Goal: Task Accomplishment & Management: Complete application form

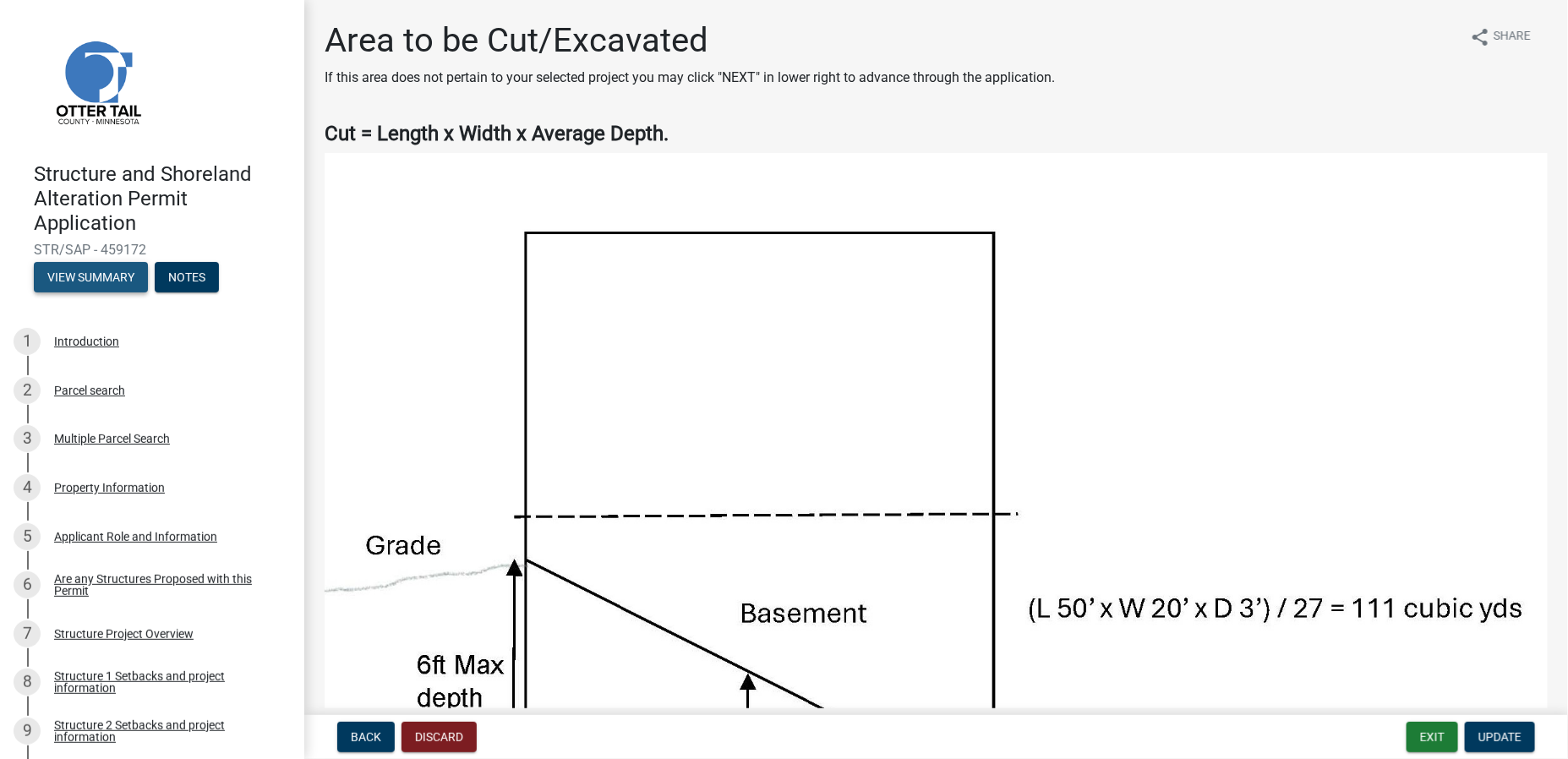
click at [107, 274] on button "View Summary" at bounding box center [90, 277] width 114 height 31
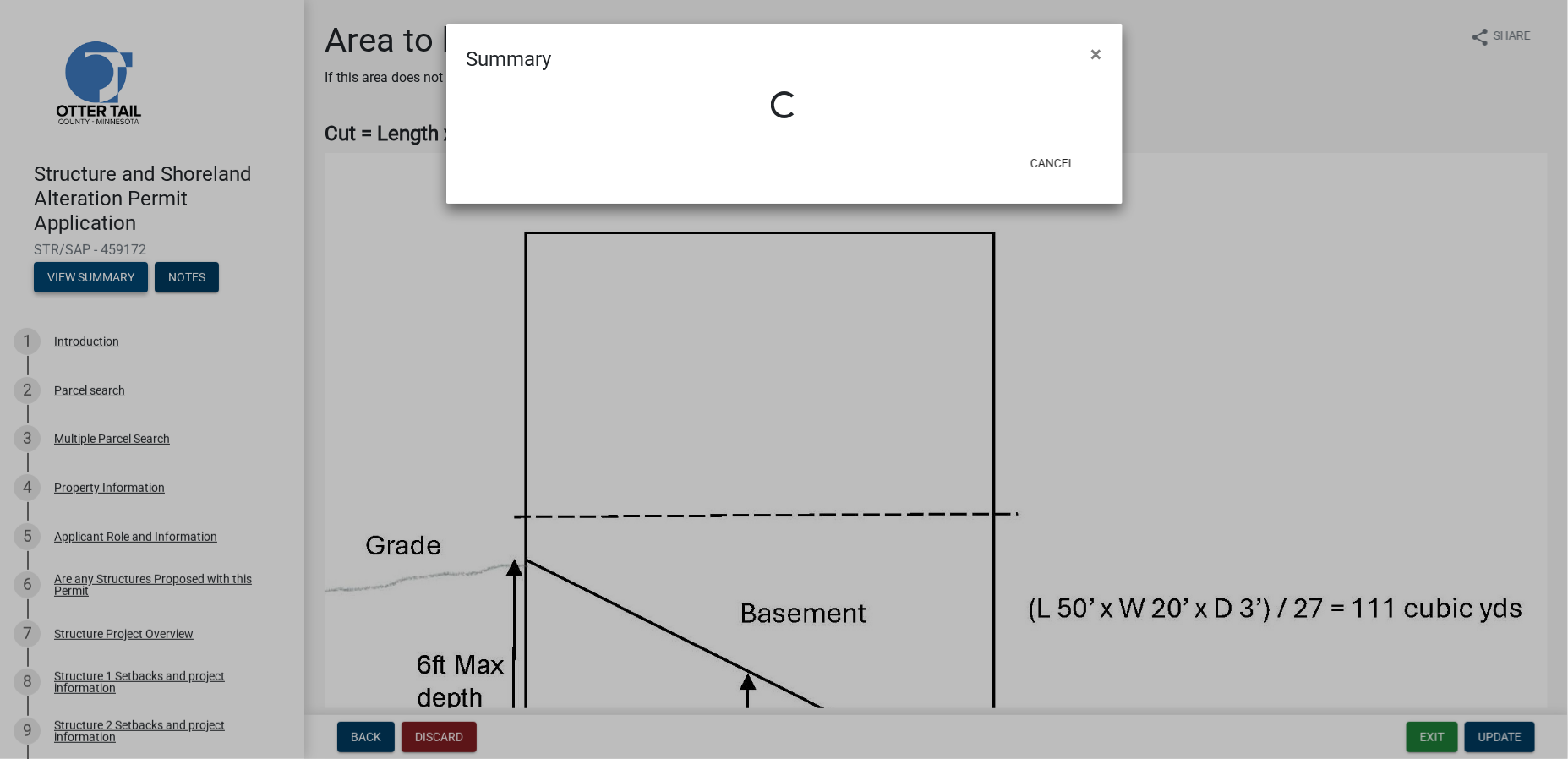
click at [107, 274] on ngb-modal-window "Summary × Loading... Cancel" at bounding box center [784, 380] width 1568 height 759
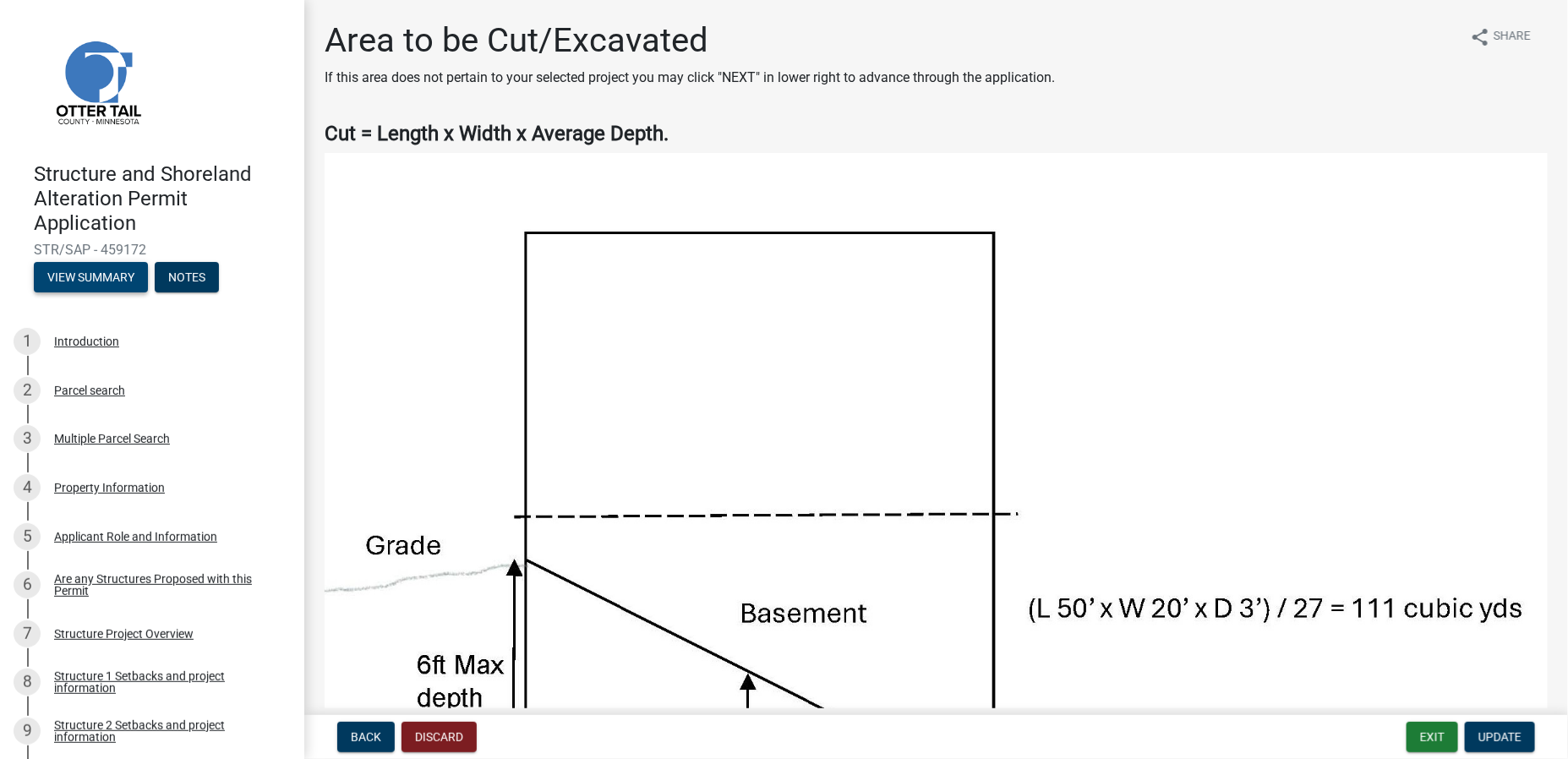
click at [107, 274] on button "View Summary" at bounding box center [90, 277] width 114 height 31
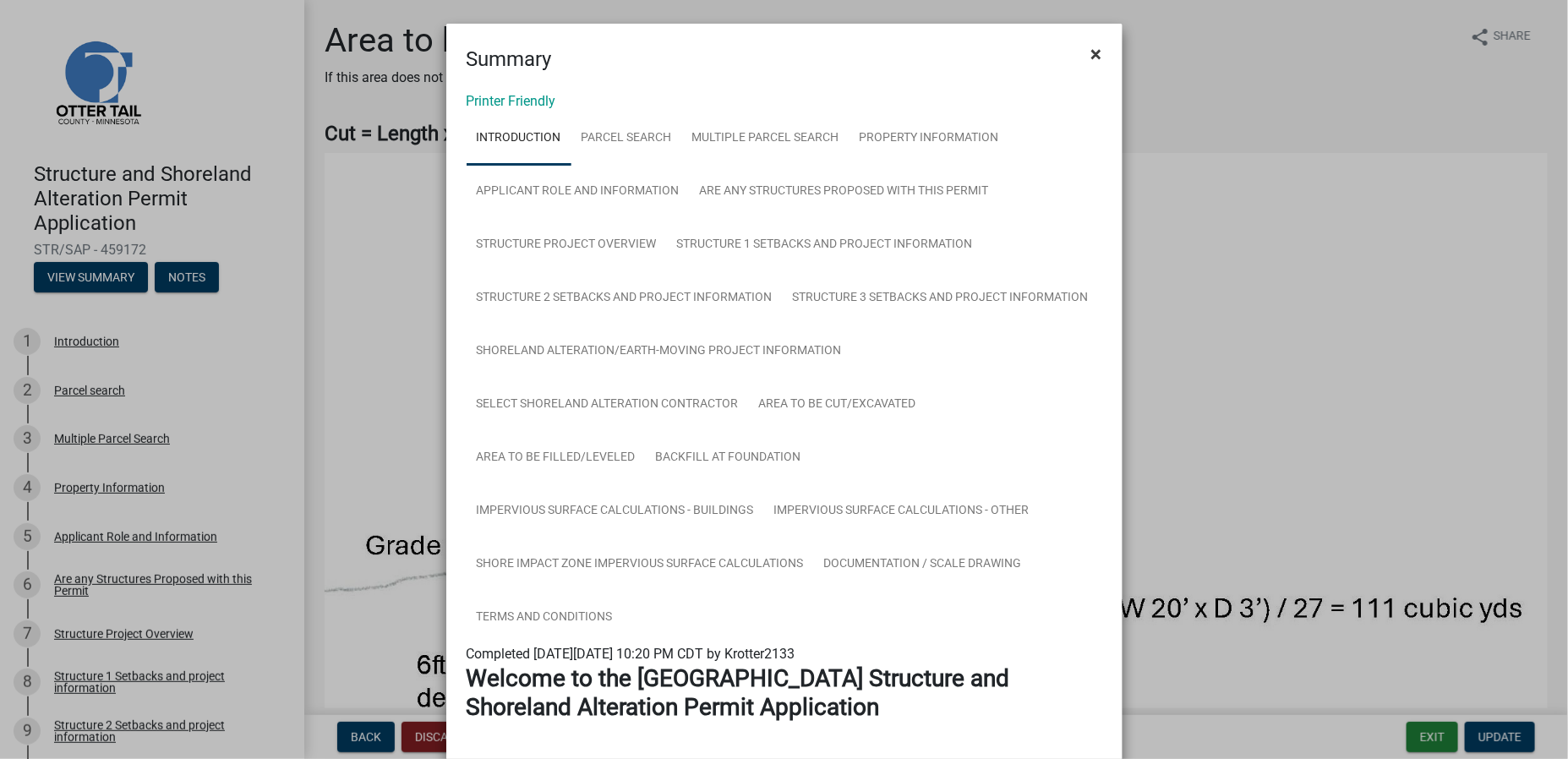
click at [1092, 51] on span "×" at bounding box center [1097, 53] width 11 height 23
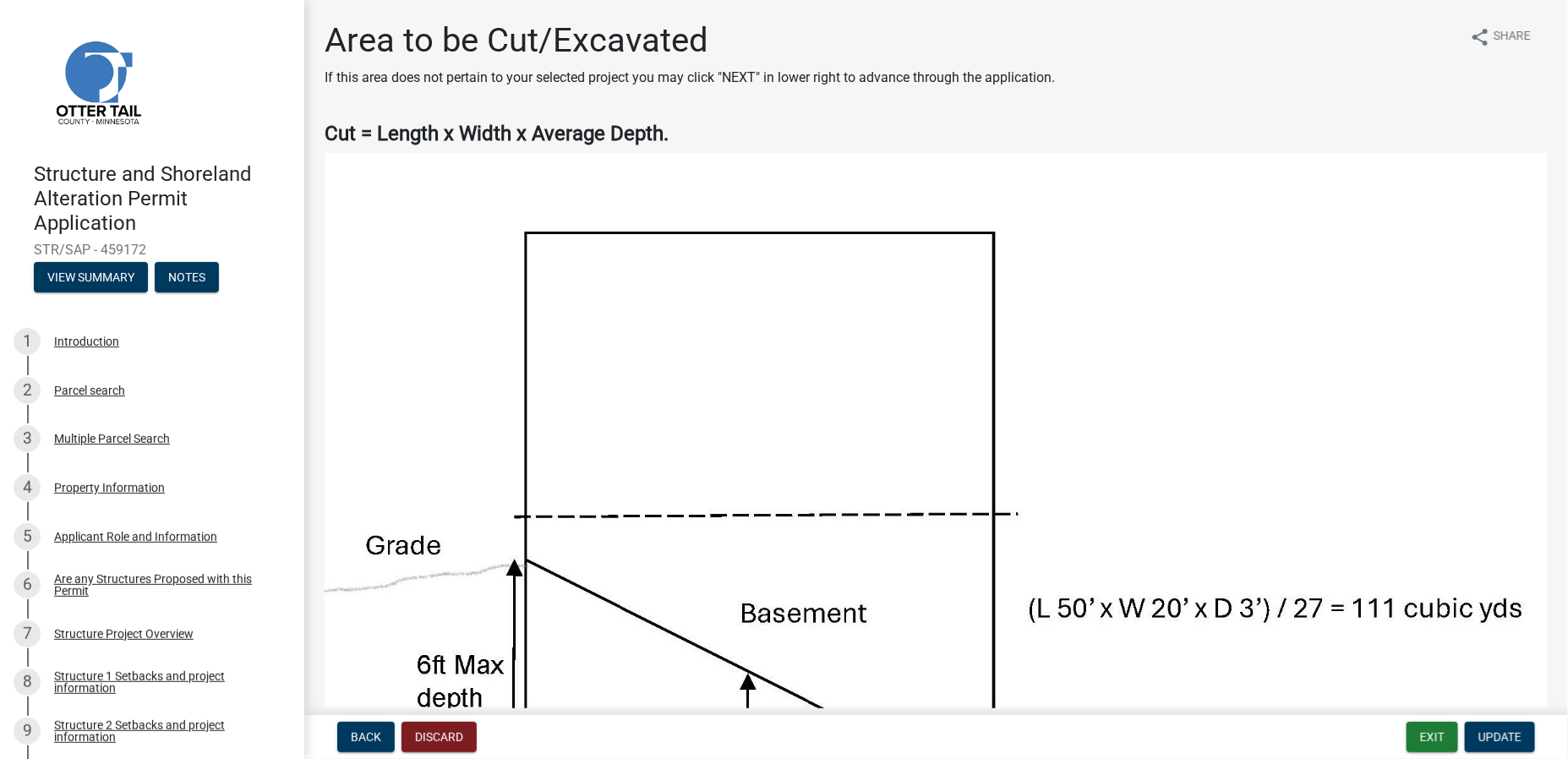
click at [63, 212] on h4 "Structure and Shoreland Alteration Permit Application" at bounding box center [162, 198] width 257 height 73
click at [60, 246] on span "STR/SAP - 459172" at bounding box center [152, 249] width 236 height 16
click at [67, 227] on h4 "Structure and Shoreland Alteration Permit Application" at bounding box center [162, 198] width 257 height 73
click at [175, 277] on button "Notes" at bounding box center [186, 277] width 64 height 31
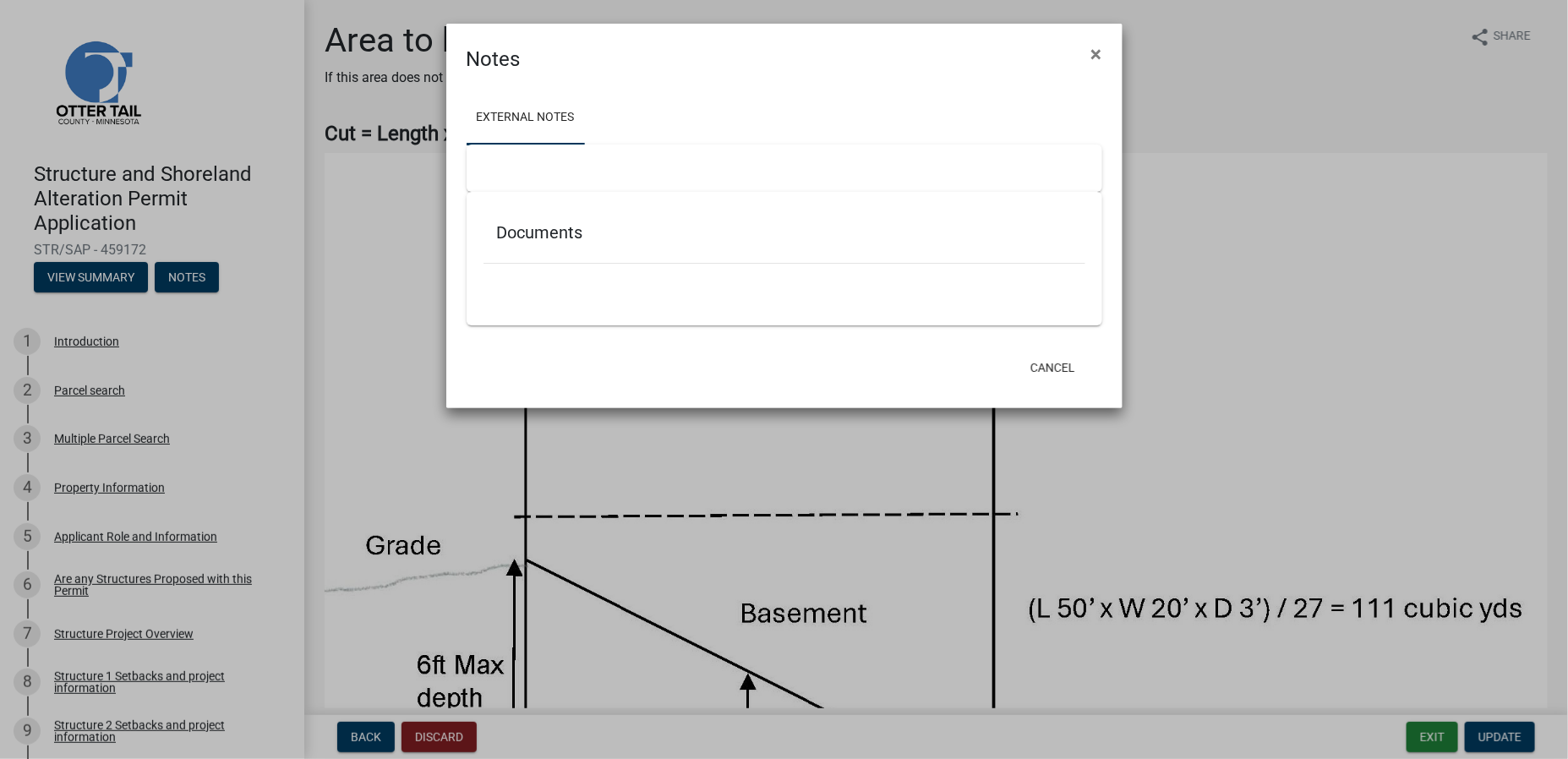
click at [349, 335] on ngb-modal-window "Notes × External Notes Documents Cancel" at bounding box center [784, 380] width 1568 height 759
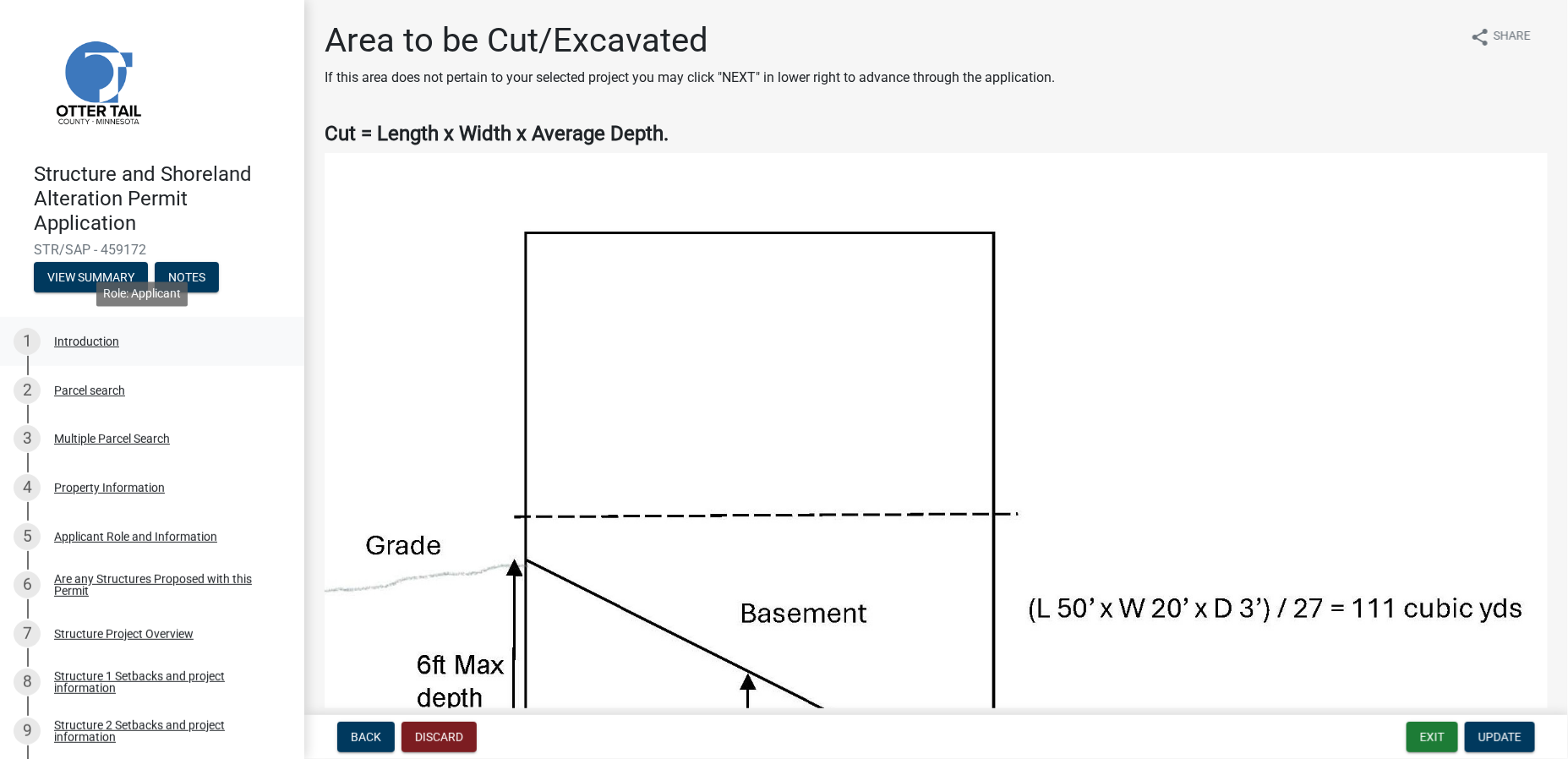
click at [91, 342] on div "Introduction" at bounding box center [87, 341] width 65 height 12
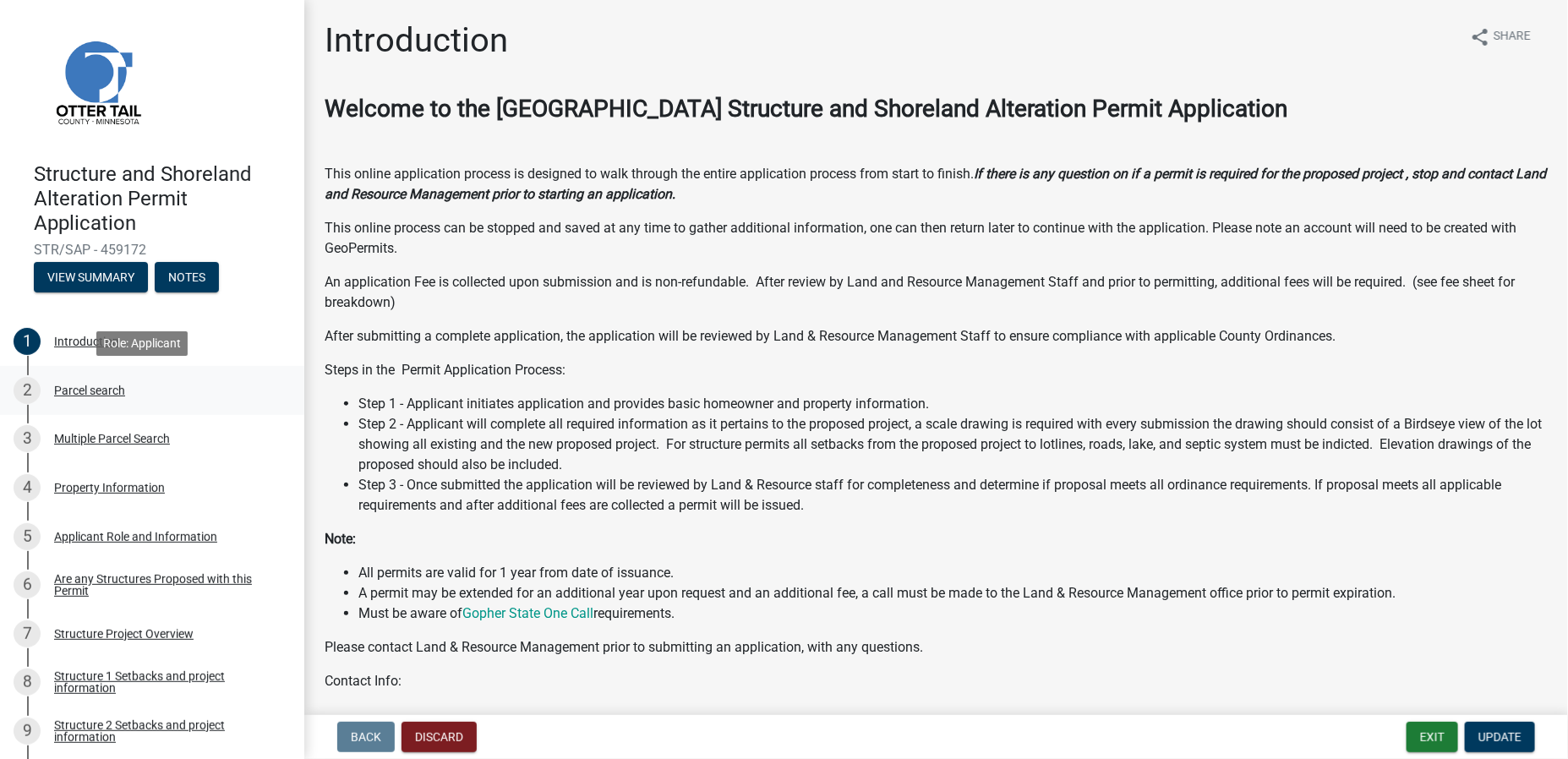
click at [82, 386] on div "Parcel search" at bounding box center [89, 390] width 71 height 12
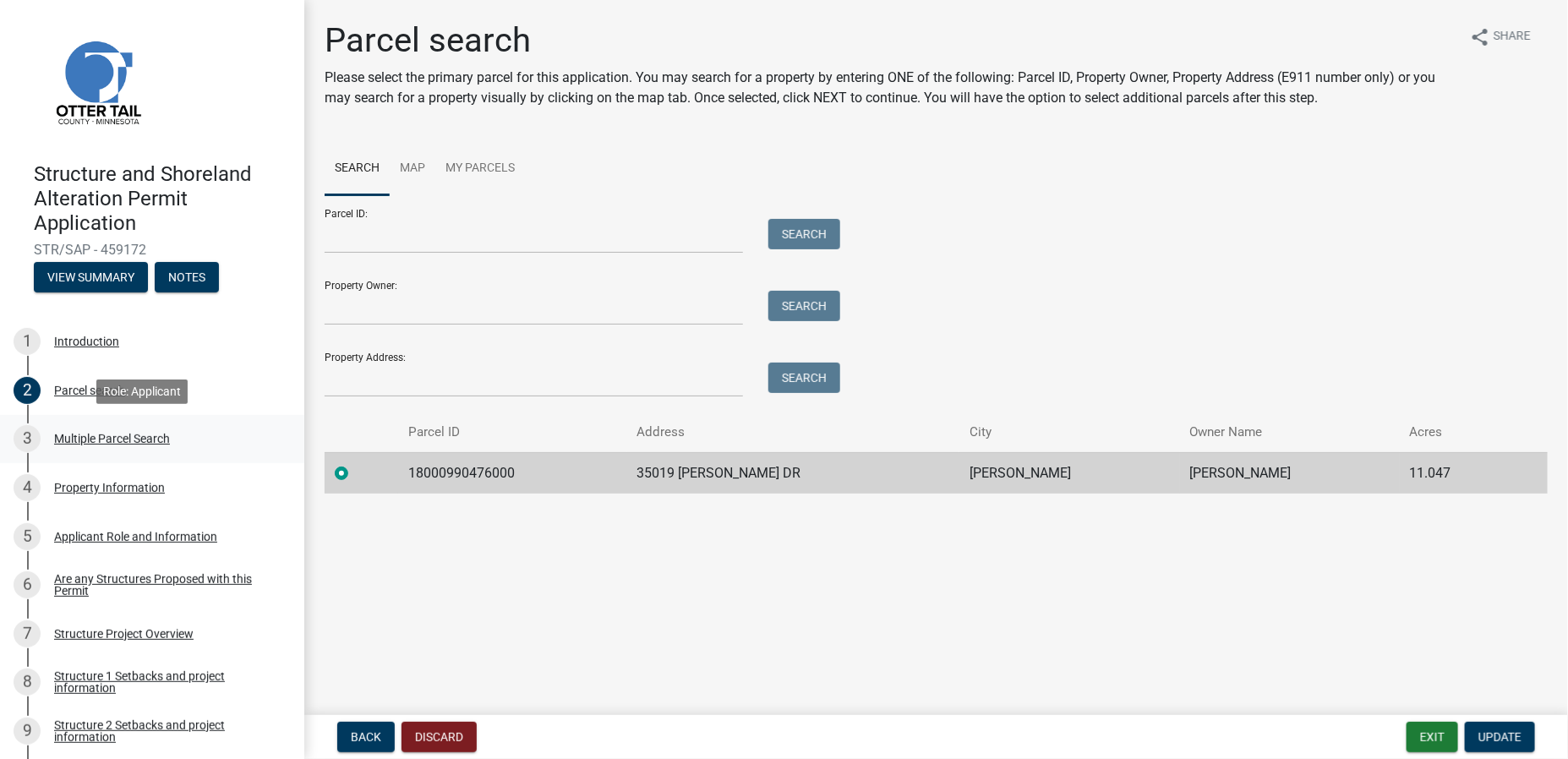
click at [84, 433] on div "Multiple Parcel Search" at bounding box center [112, 438] width 115 height 12
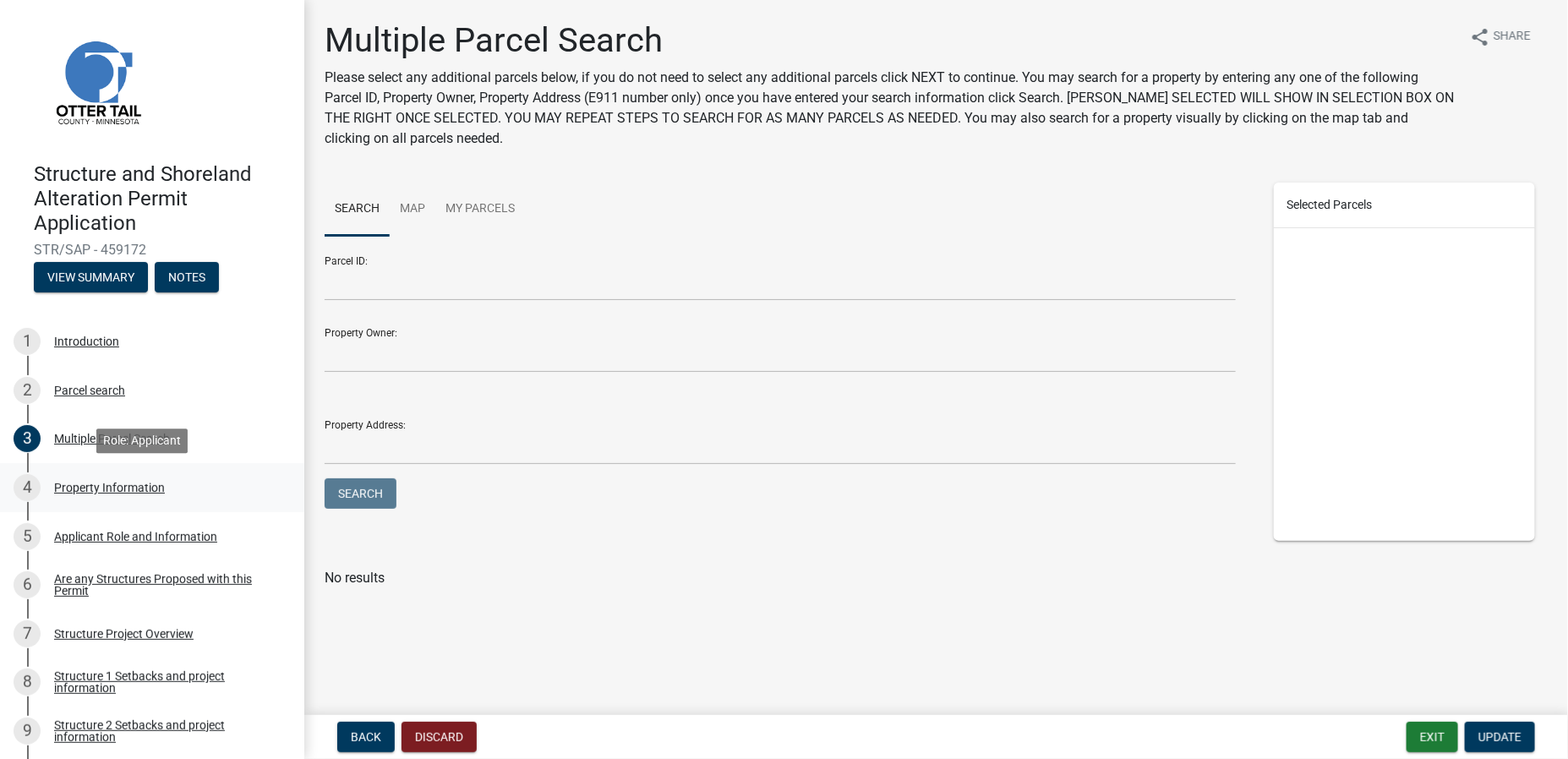
click at [83, 485] on div "Property Information" at bounding box center [109, 487] width 111 height 12
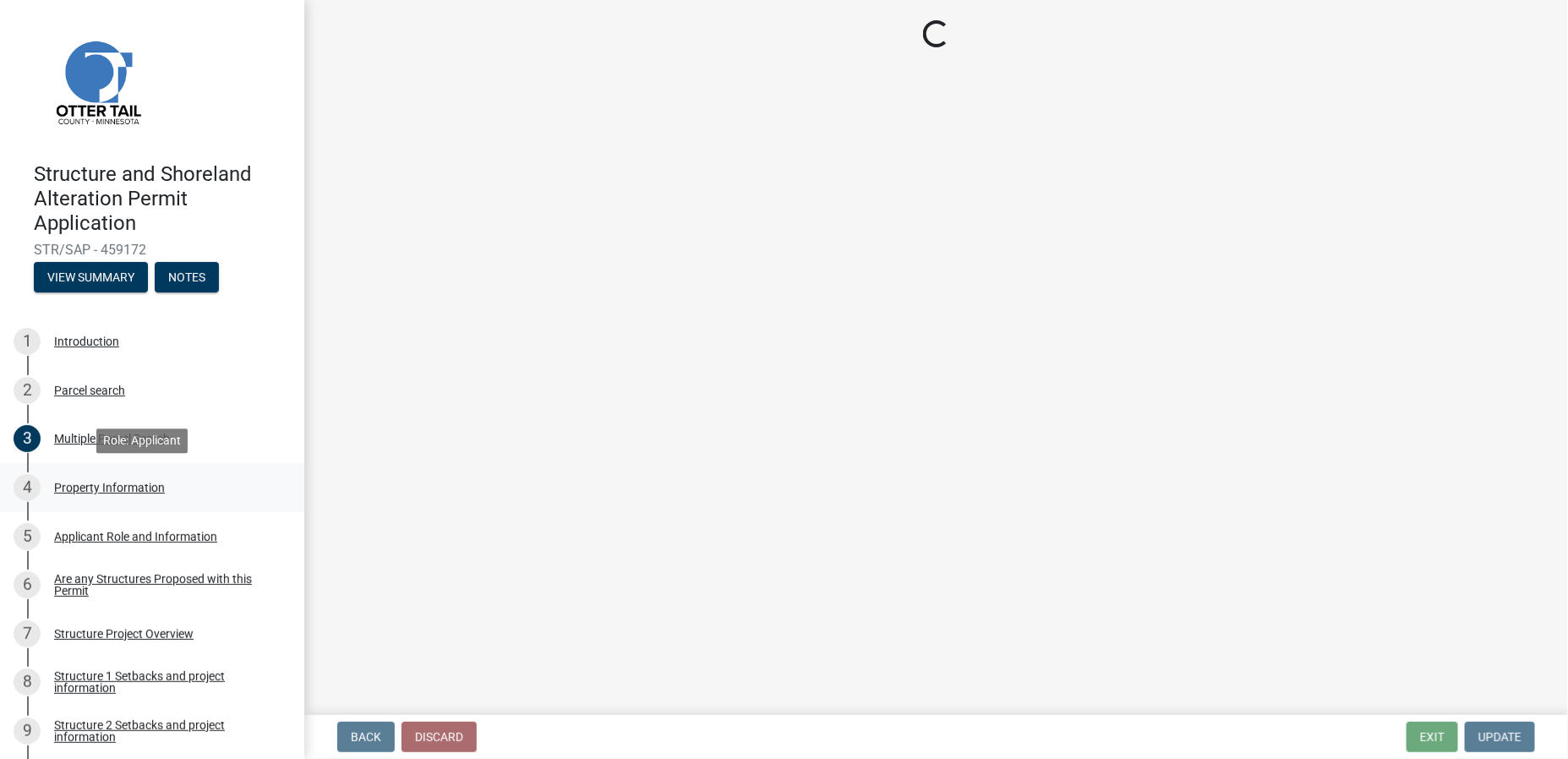
select select "0bc2e7ee-fb10-478e-b6cf-22d75c2a0b86"
select select "91995f90-6606-463b-bec3-c5862f147548"
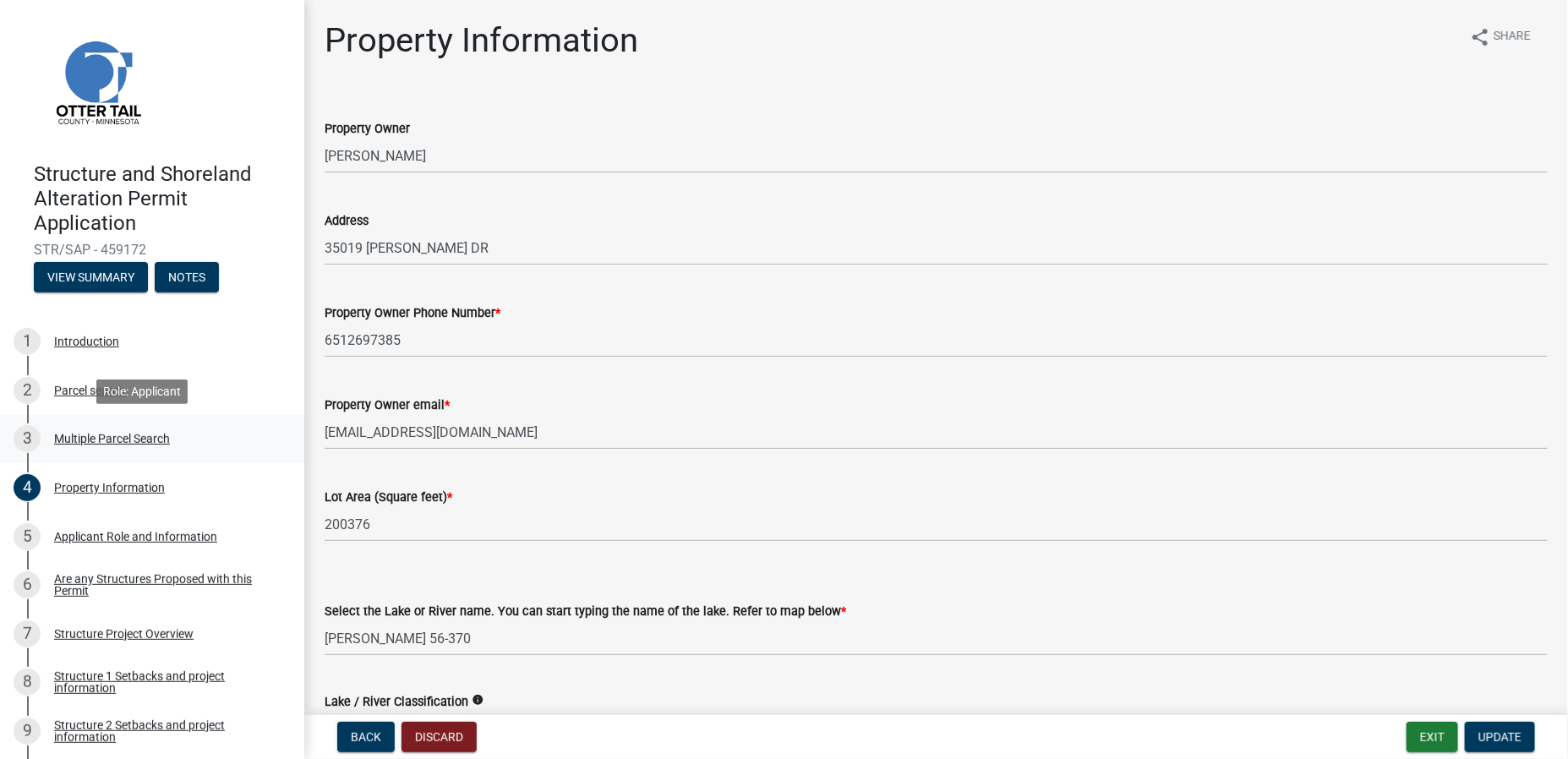
click at [80, 436] on div "Multiple Parcel Search" at bounding box center [112, 438] width 115 height 12
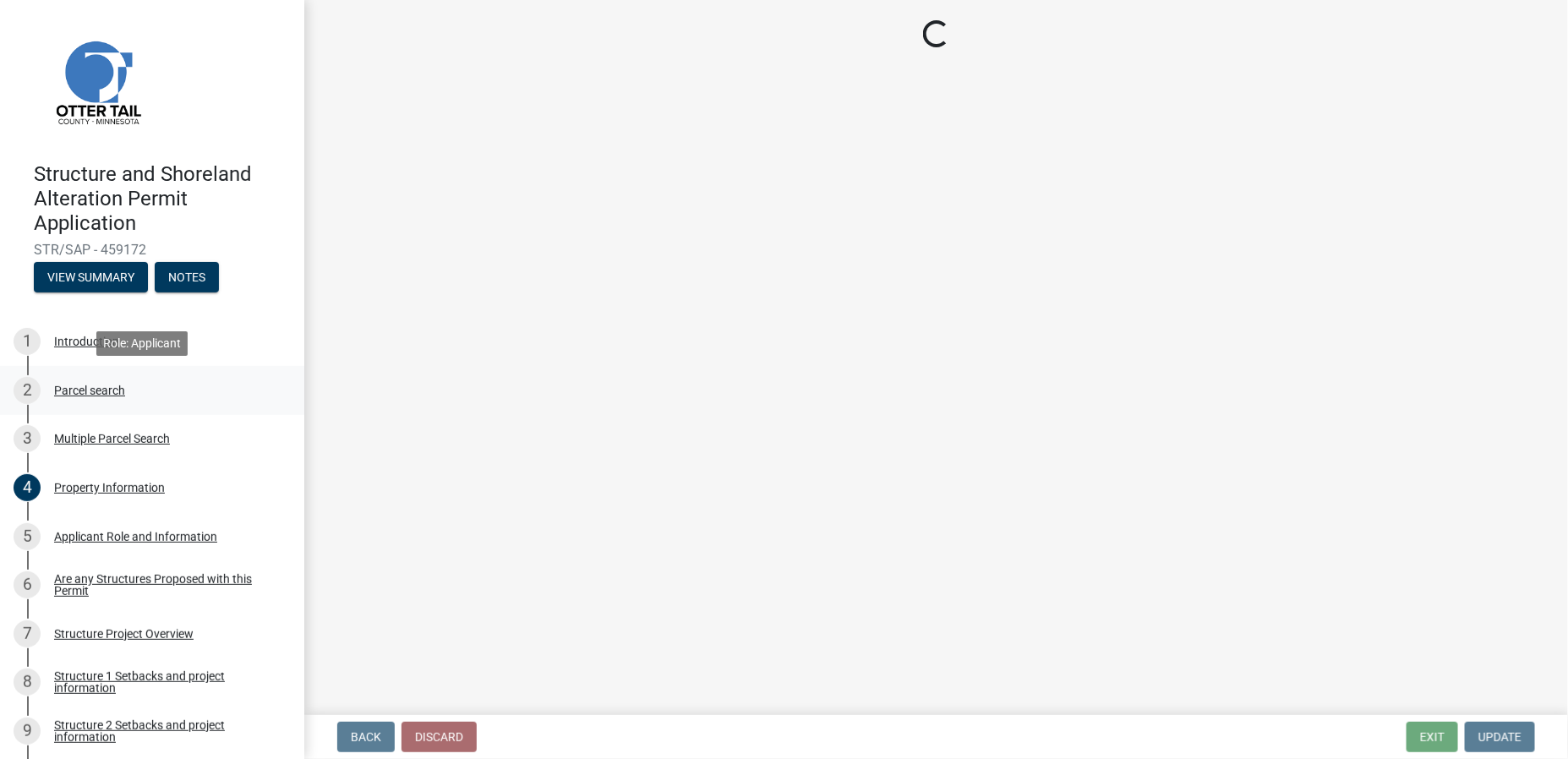
click at [72, 386] on div "Parcel search" at bounding box center [89, 390] width 71 height 12
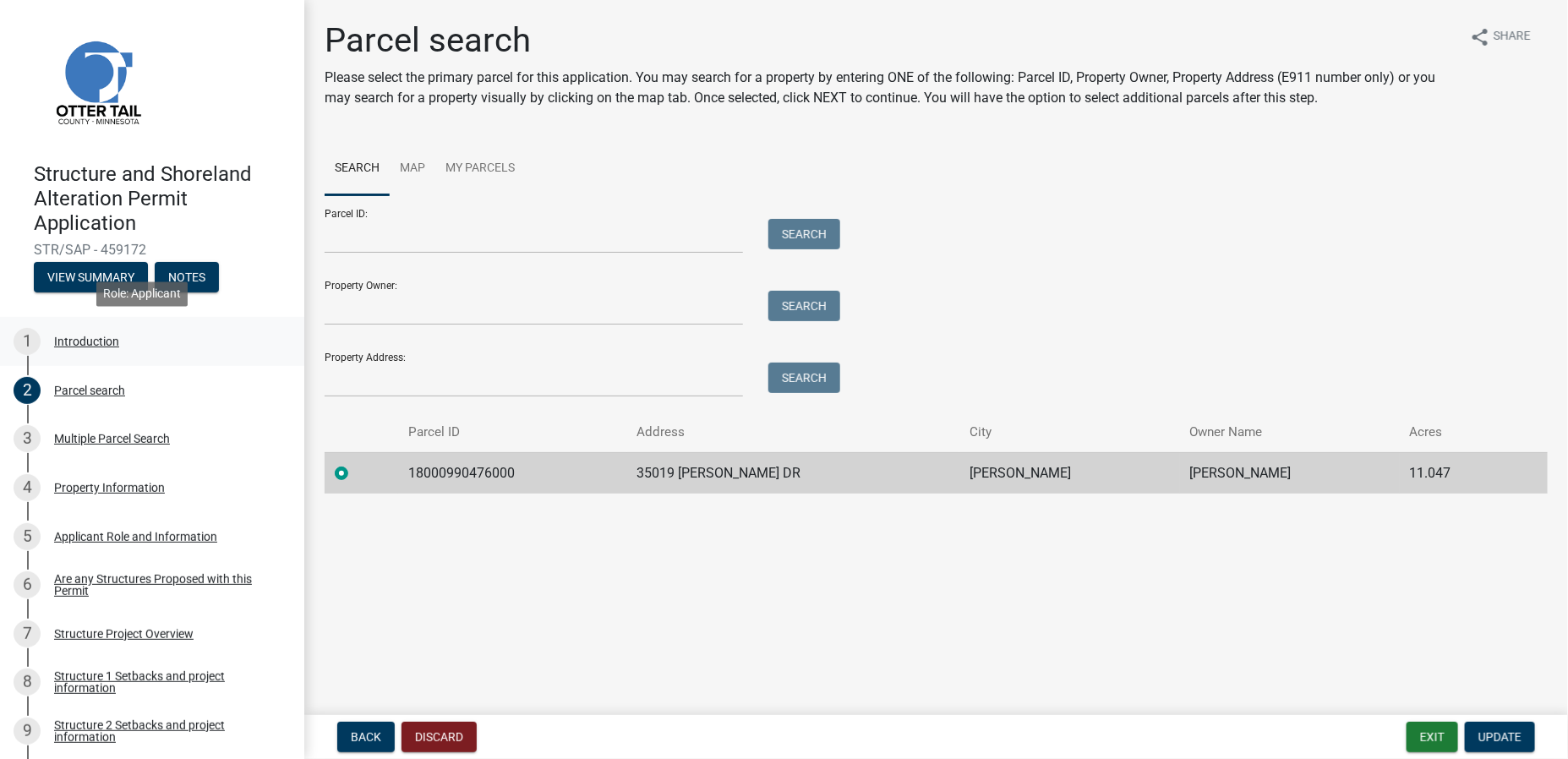
click at [71, 341] on div "Introduction" at bounding box center [87, 341] width 65 height 12
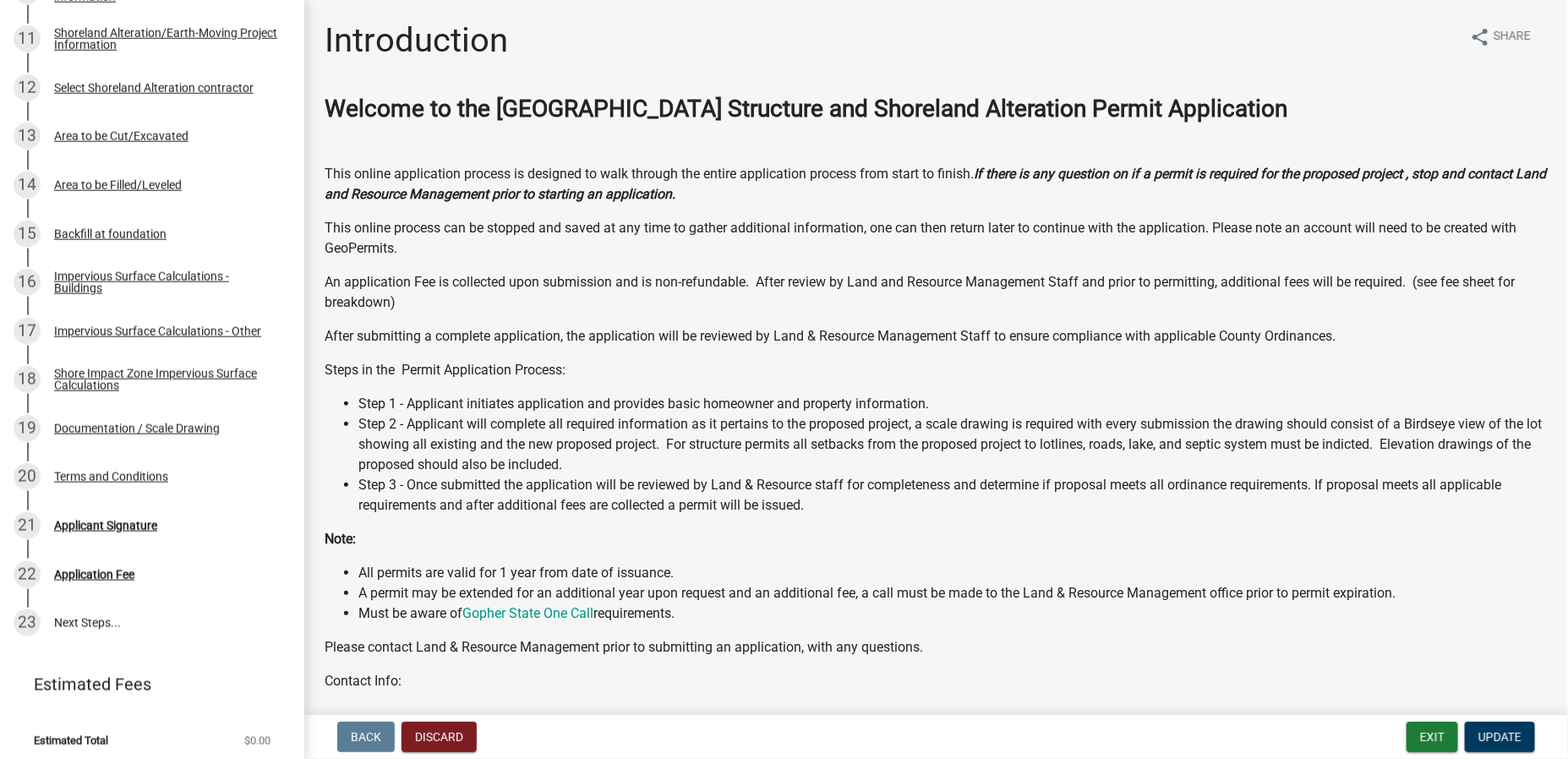
scroll to position [796, 0]
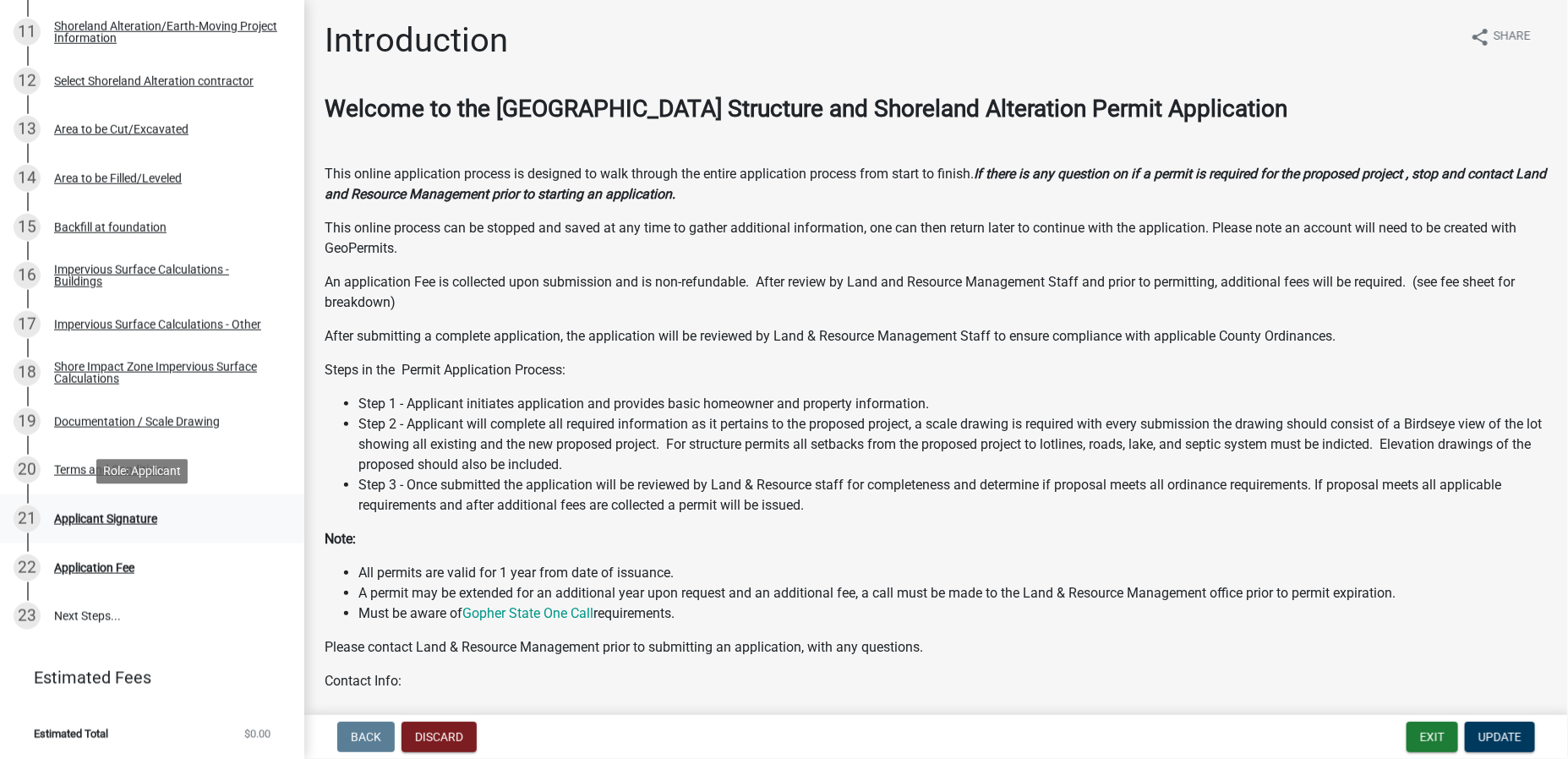
click at [33, 513] on div "21" at bounding box center [27, 518] width 27 height 27
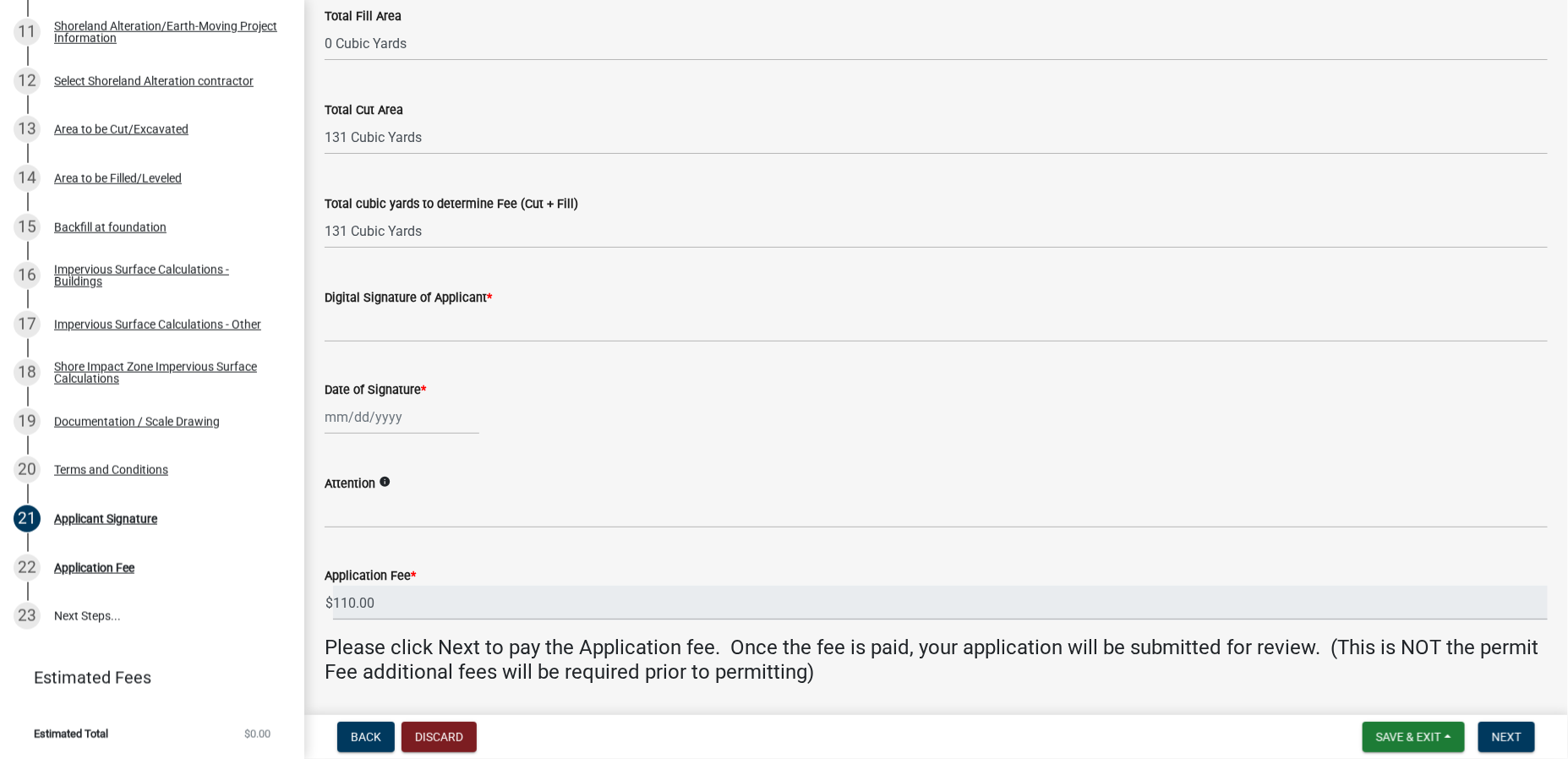
scroll to position [287, 0]
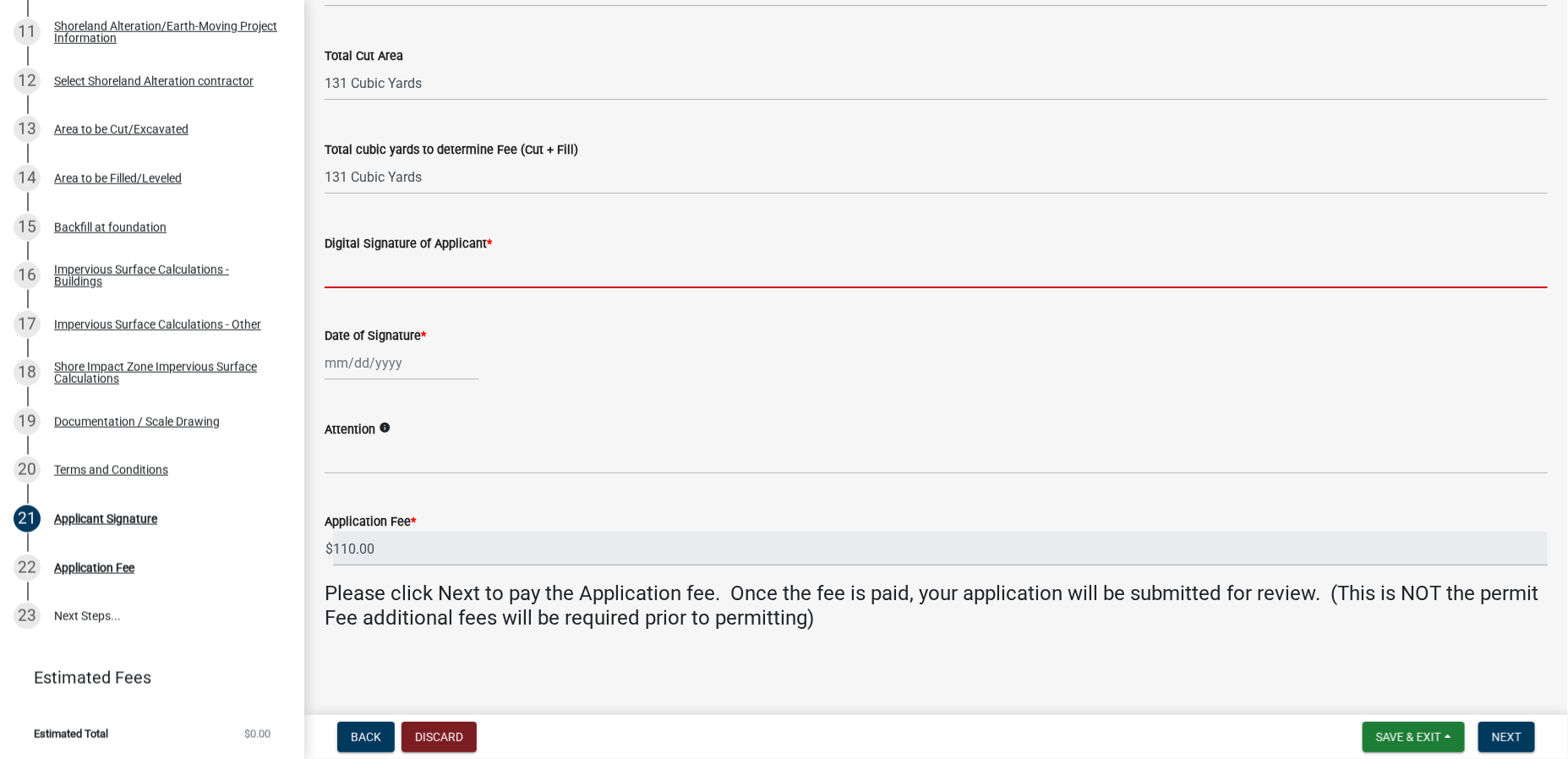
click at [565, 254] on input "Digital Signature of Applicant *" at bounding box center [936, 270] width 1223 height 34
type input "[PERSON_NAME]"
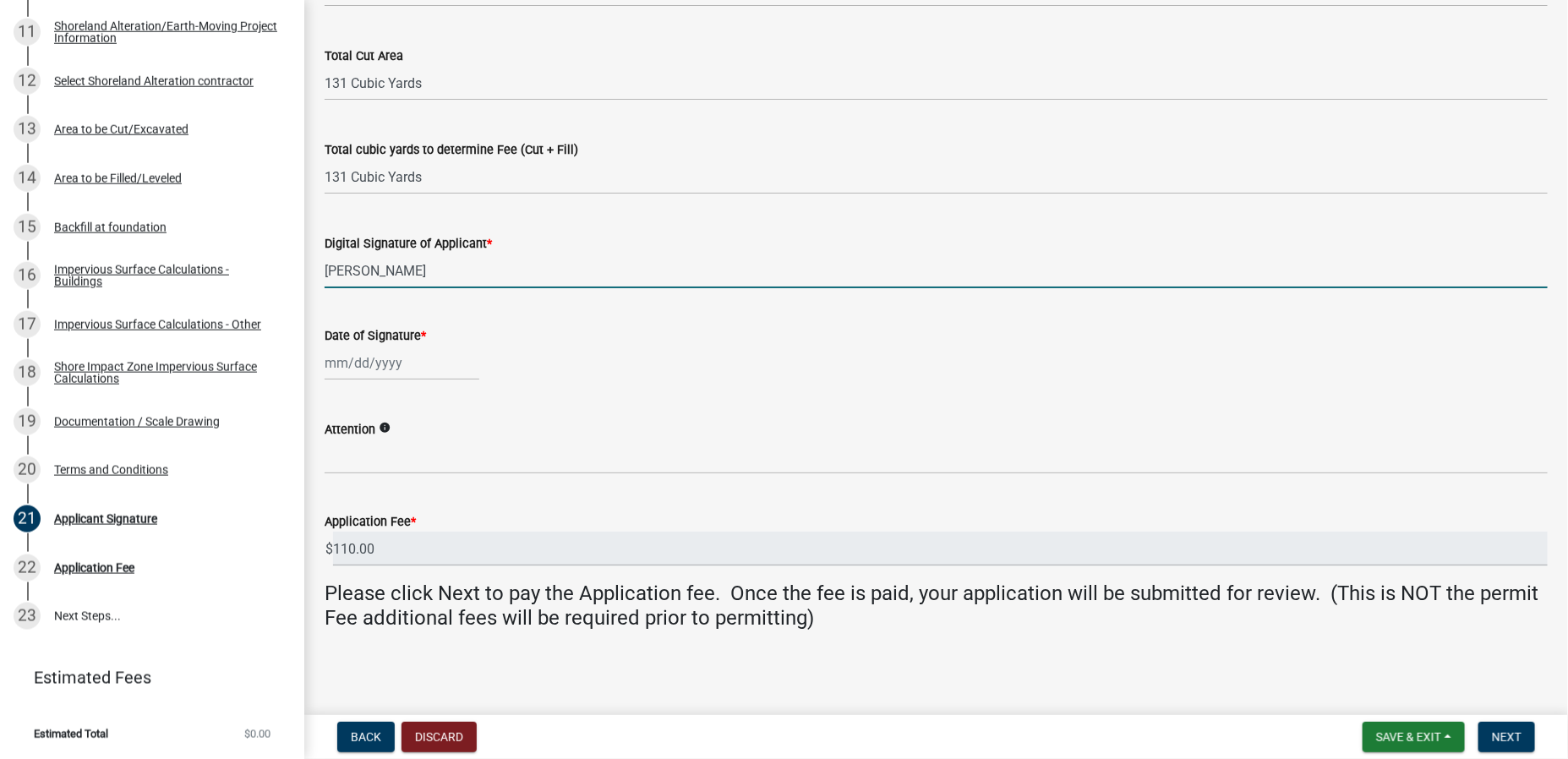
select select "8"
select select "2025"
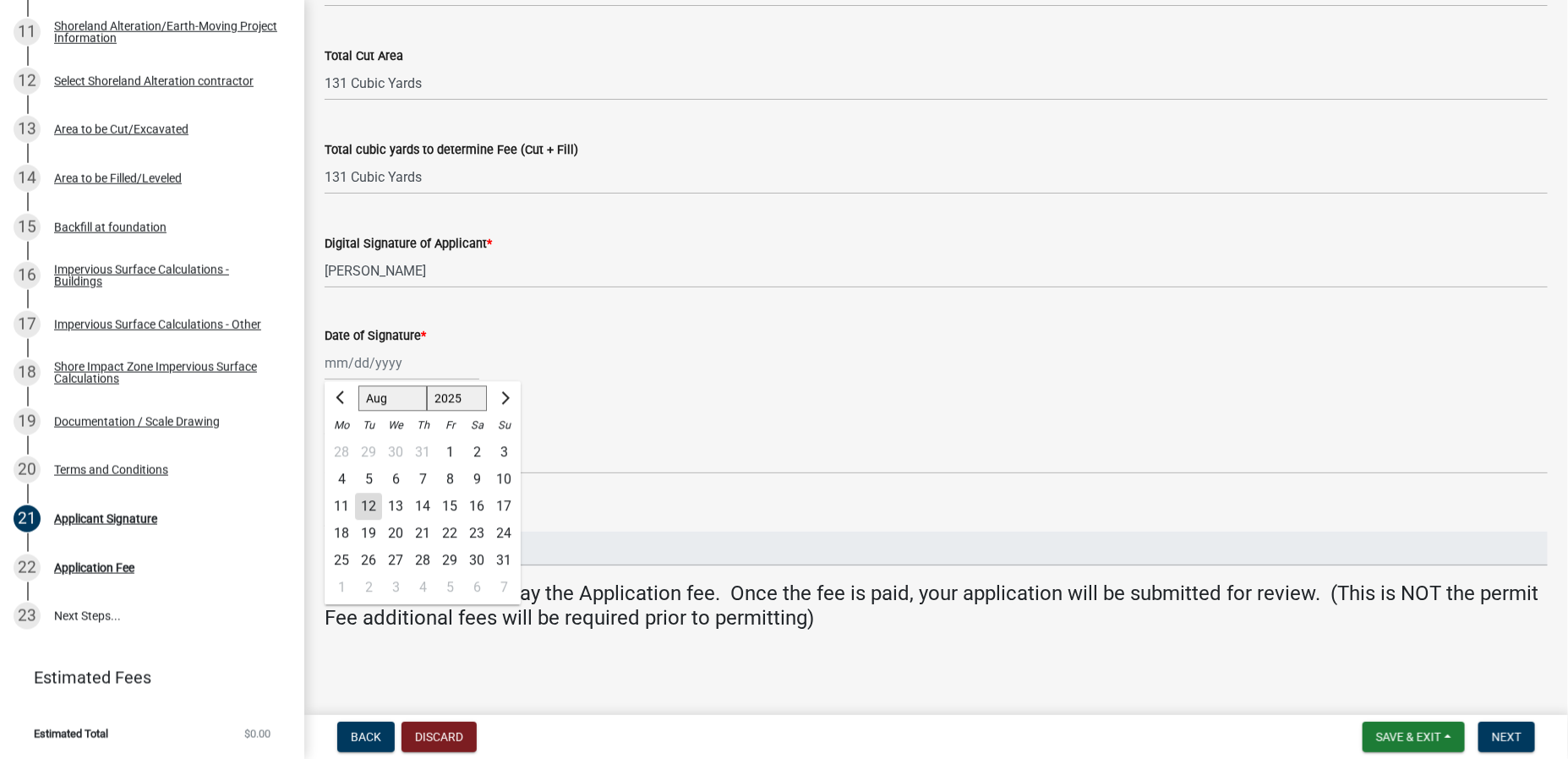
click at [345, 365] on div "[PERSON_NAME] Feb Mar Apr [PERSON_NAME][DATE] Oct Nov [DATE] 1526 1527 1528 152…" at bounding box center [402, 363] width 154 height 34
click at [605, 414] on div "Attention info" at bounding box center [936, 434] width 1223 height 78
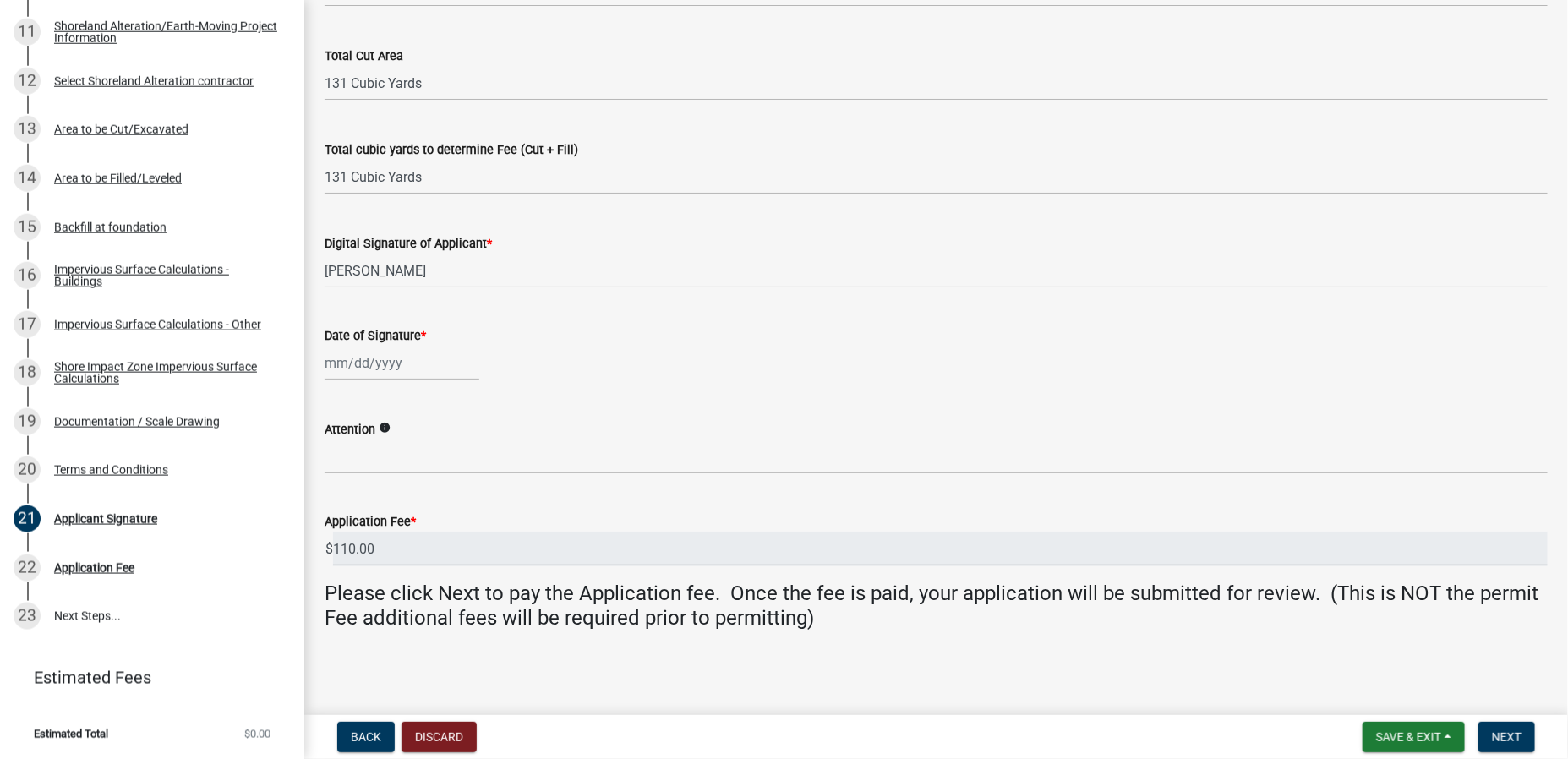
select select "8"
select select "2025"
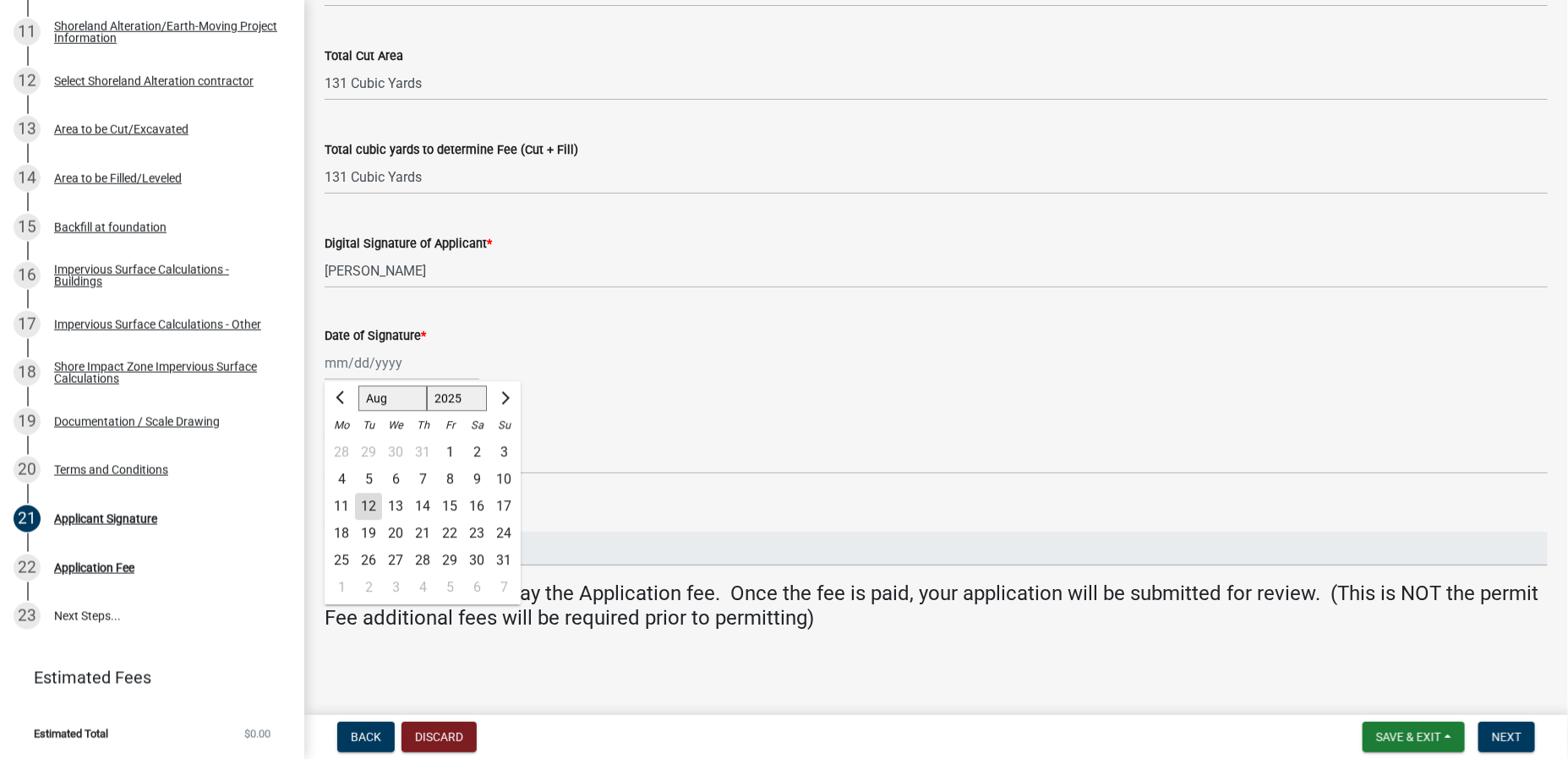
click at [348, 364] on div "[PERSON_NAME] Feb Mar Apr [PERSON_NAME][DATE] Oct Nov [DATE] 1526 1527 1528 152…" at bounding box center [402, 363] width 154 height 34
click at [383, 398] on select "Jan Feb Mar Apr May Jun [DATE] Aug Sep Oct Nov Dec" at bounding box center [393, 398] width 69 height 25
drag, startPoint x: 346, startPoint y: 363, endPoint x: 328, endPoint y: 365, distance: 18.1
click at [328, 365] on input "Date of Signature *" at bounding box center [402, 363] width 154 height 34
type input "[DATE]"
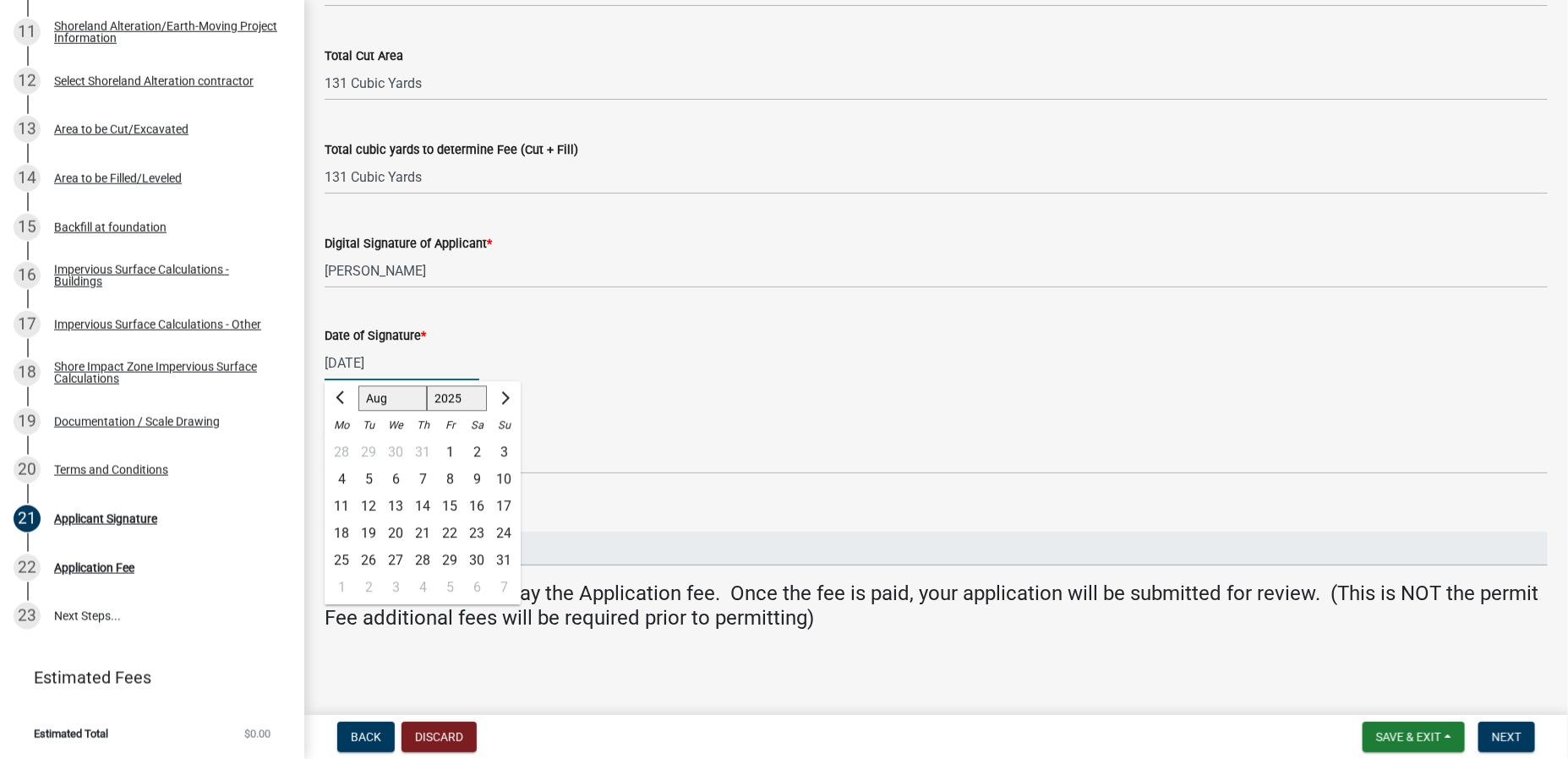
click at [600, 417] on div "Attention info" at bounding box center [936, 434] width 1223 height 78
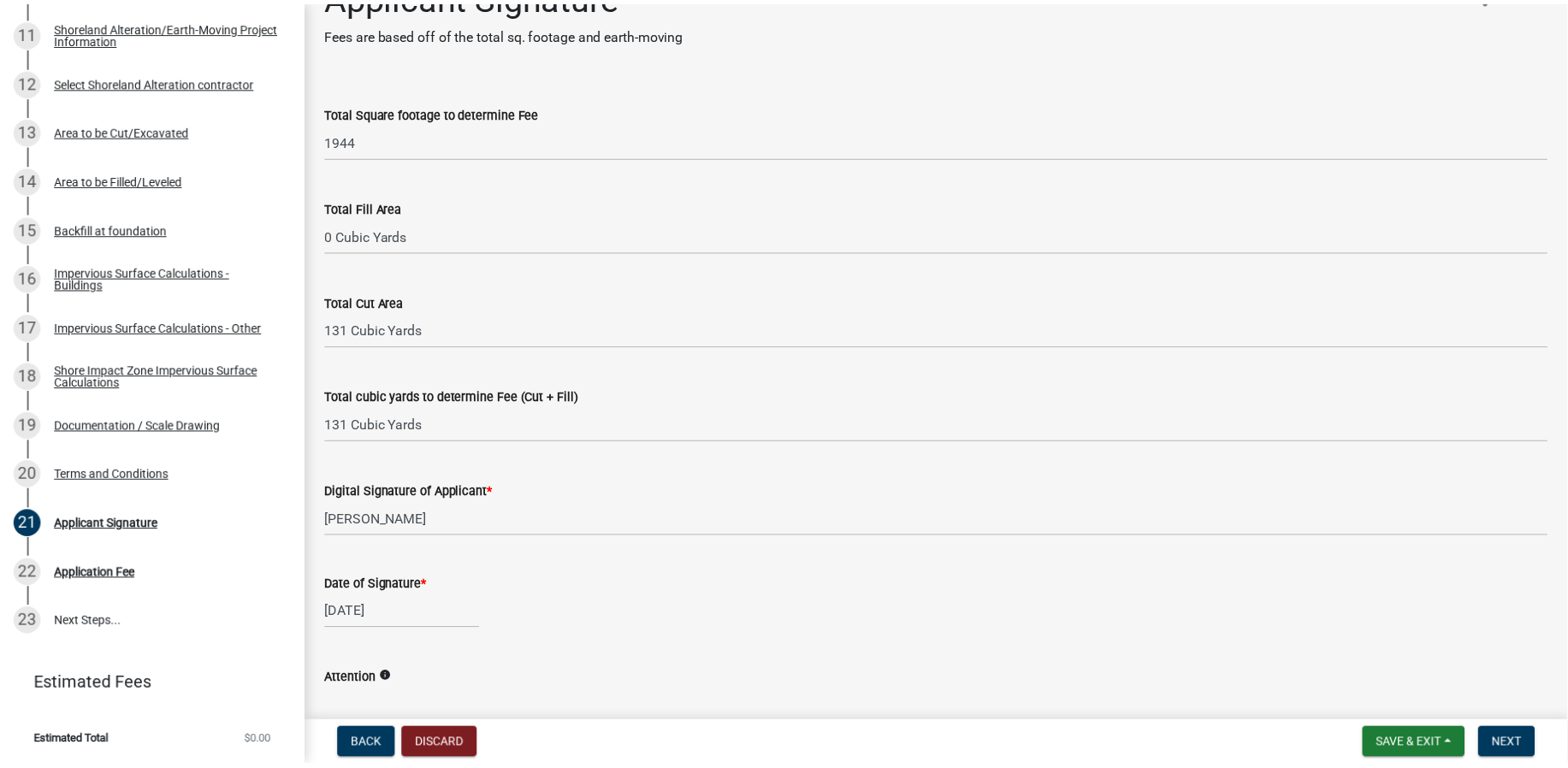
scroll to position [0, 0]
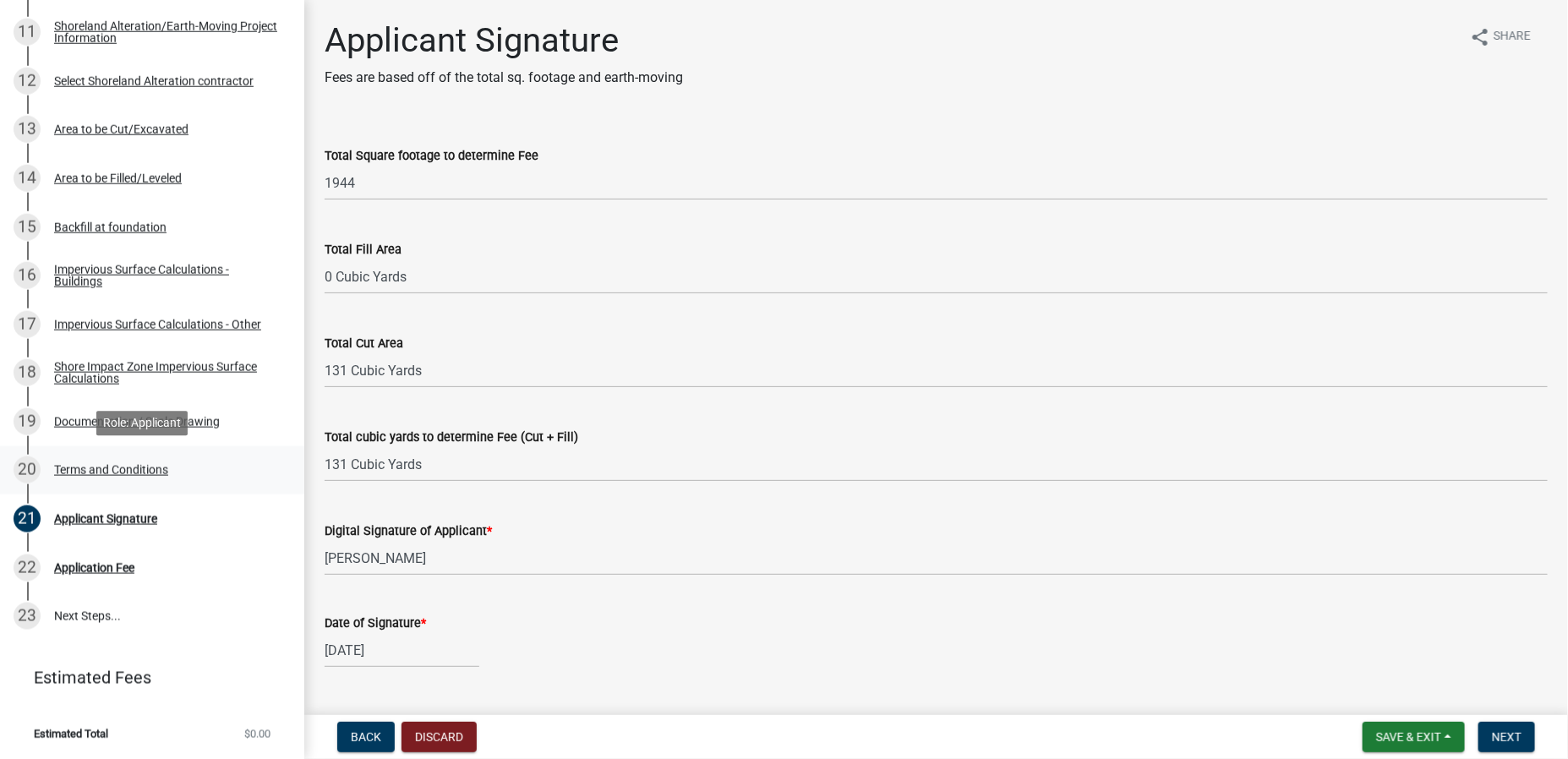
click at [33, 470] on div "20" at bounding box center [27, 469] width 27 height 27
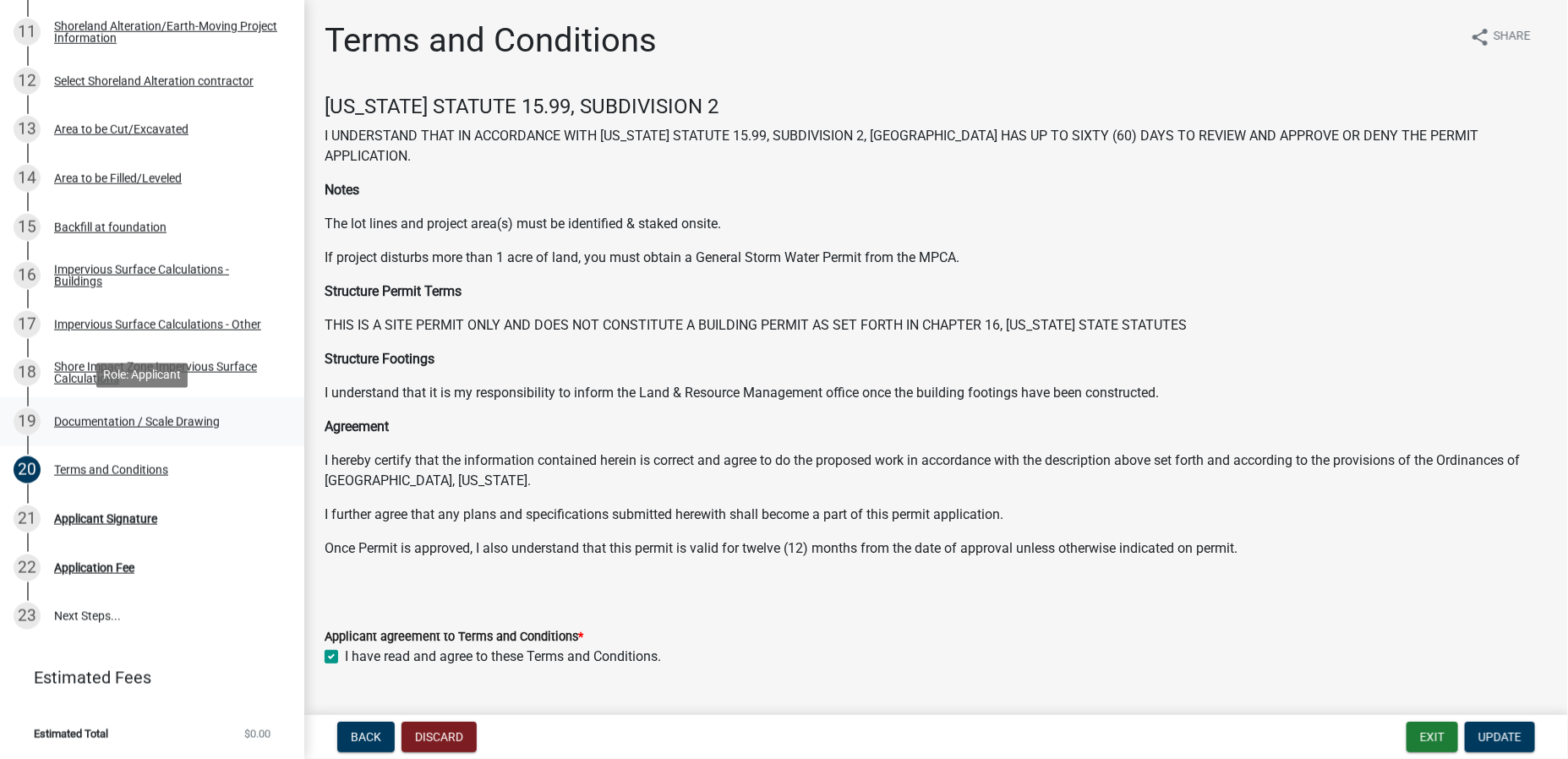
click at [74, 419] on div "Documentation / Scale Drawing" at bounding box center [137, 421] width 166 height 12
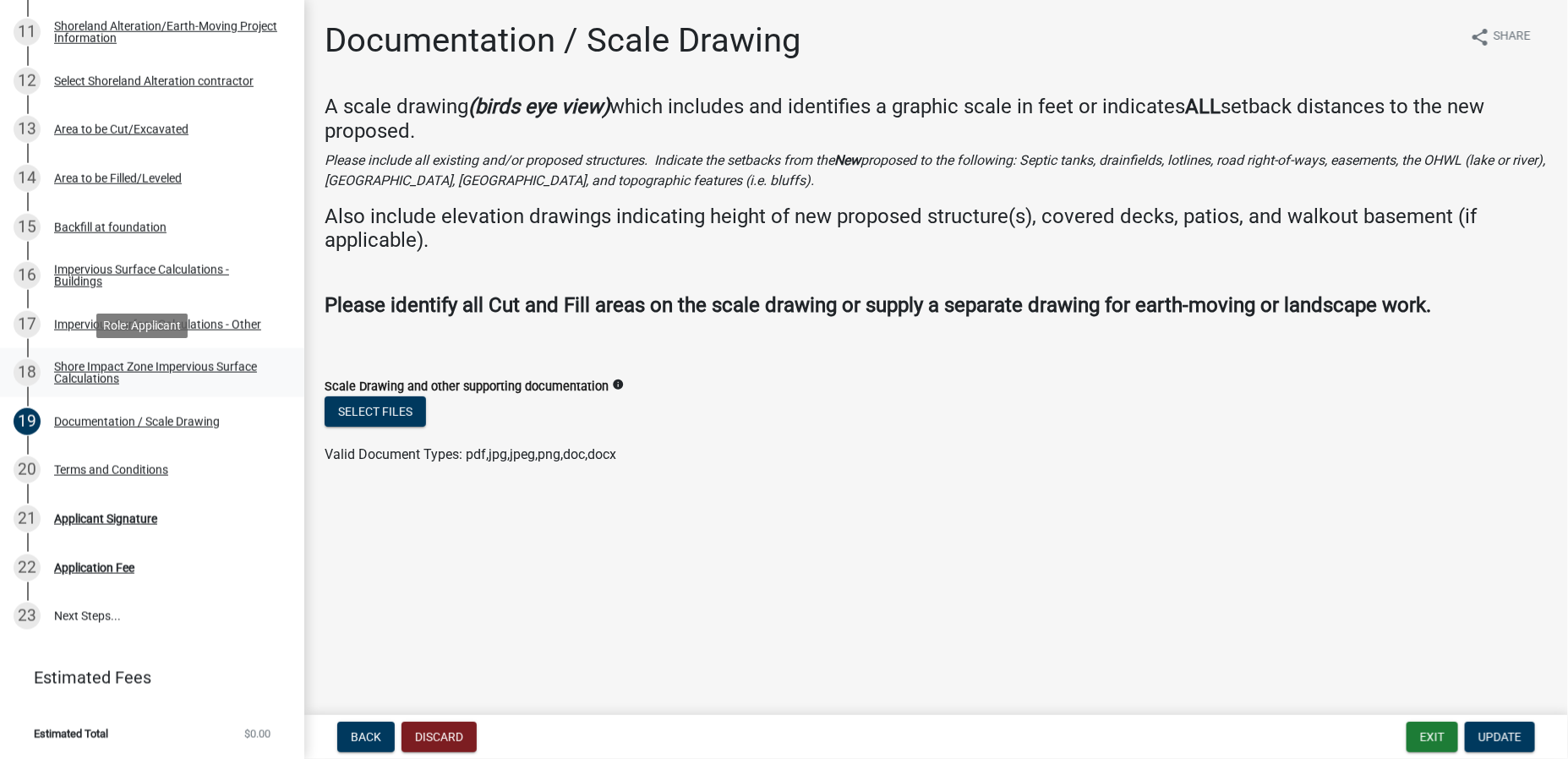
click at [72, 370] on div "Shore Impact Zone Impervious Surface Calculations" at bounding box center [166, 372] width 223 height 23
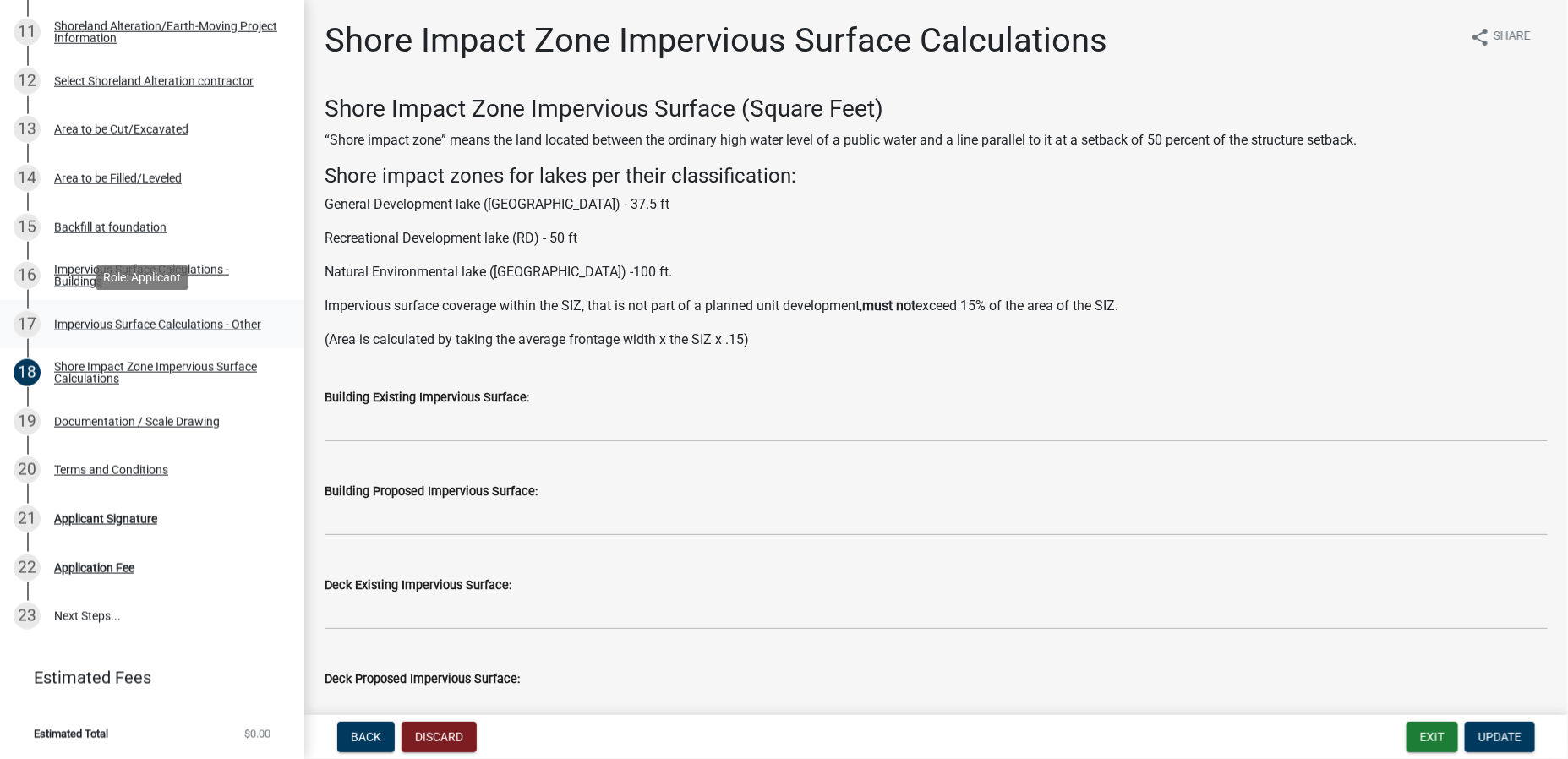
click at [74, 318] on div "Impervious Surface Calculations - Other" at bounding box center [157, 324] width 208 height 12
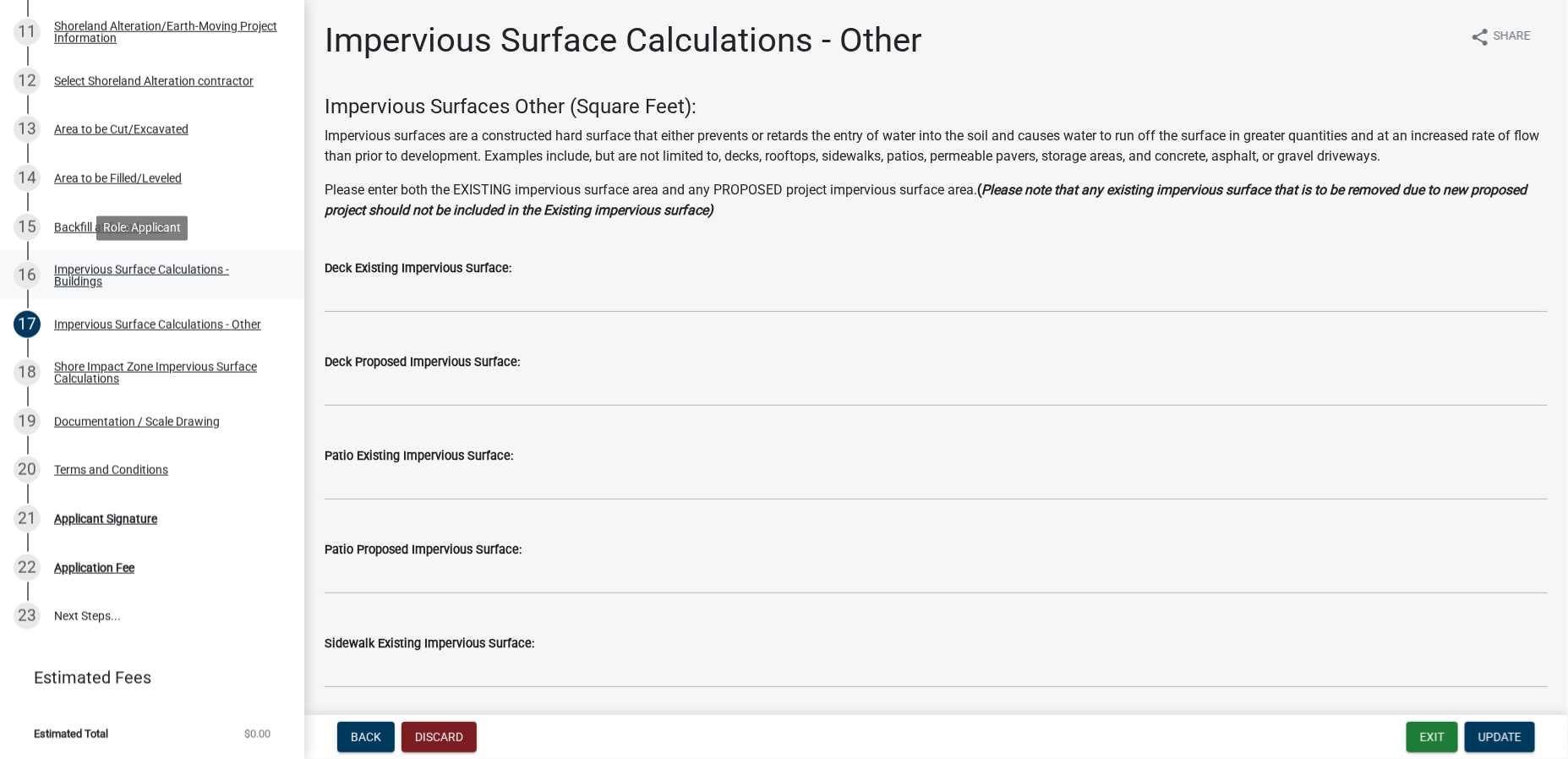
click at [74, 272] on div "Impervious Surface Calculations - Buildings" at bounding box center [166, 274] width 223 height 23
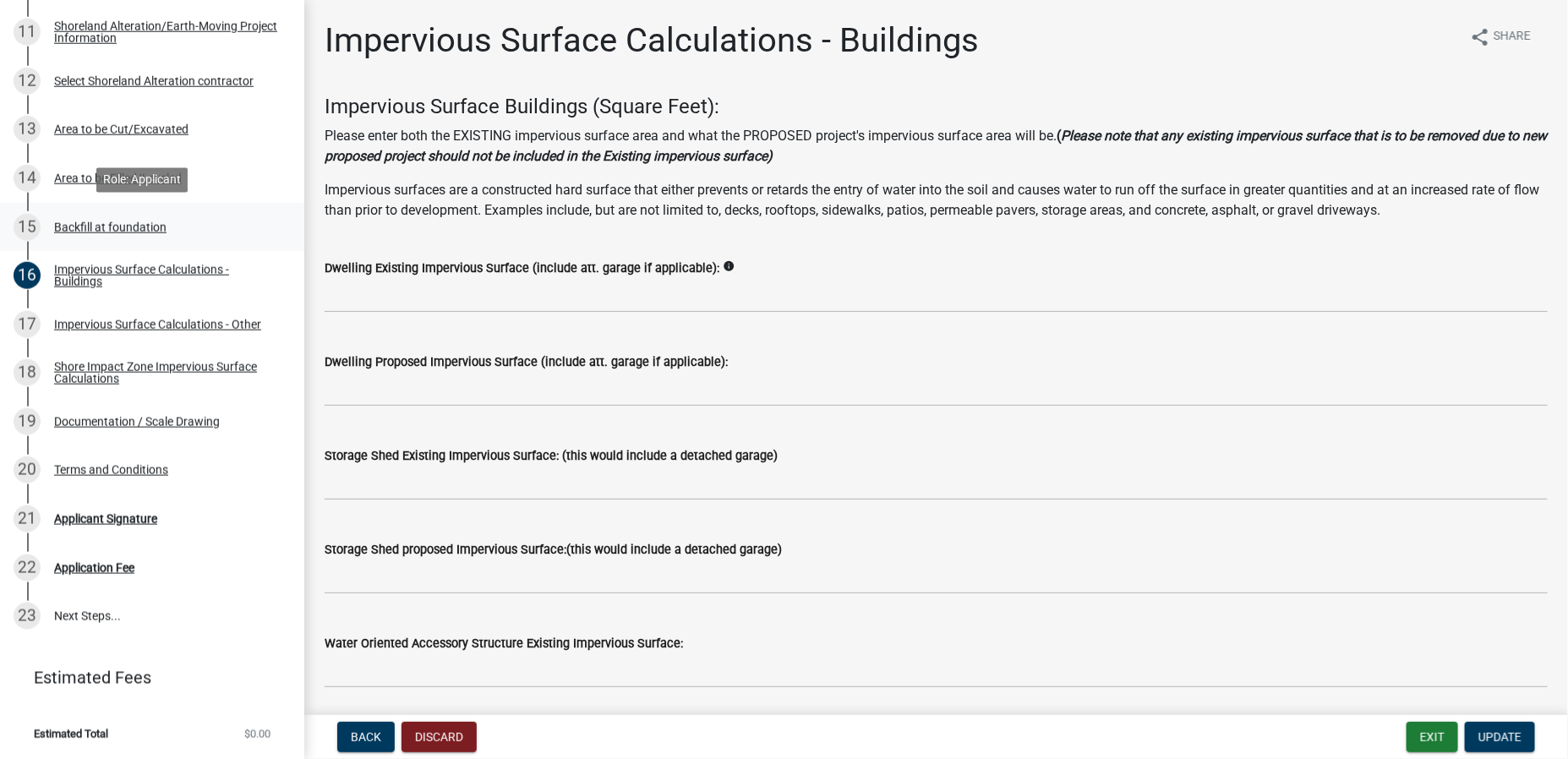
click at [74, 225] on div "Backfill at foundation" at bounding box center [110, 227] width 113 height 12
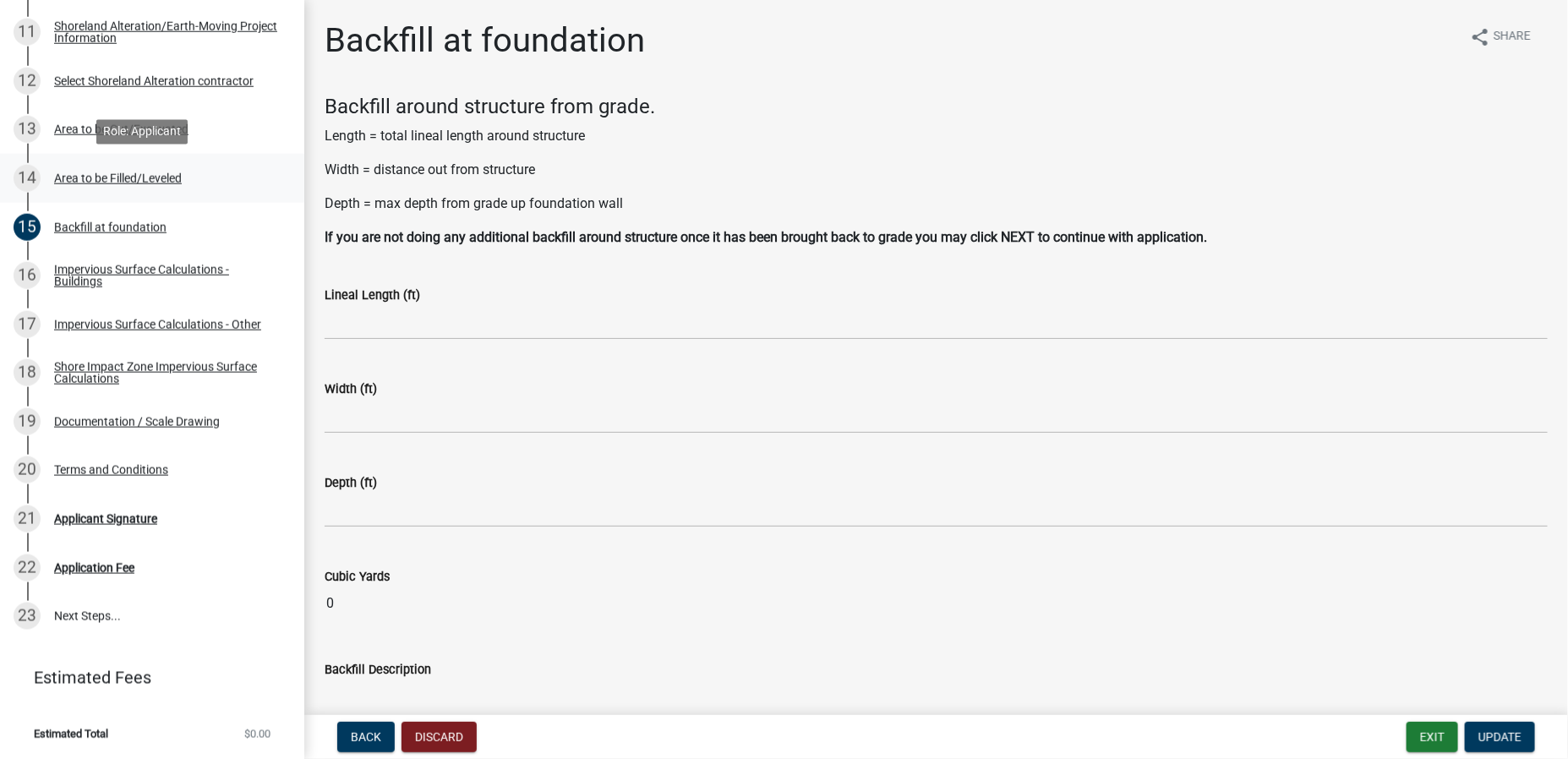
click at [77, 174] on div "Area to be Filled/Leveled" at bounding box center [117, 178] width 127 height 12
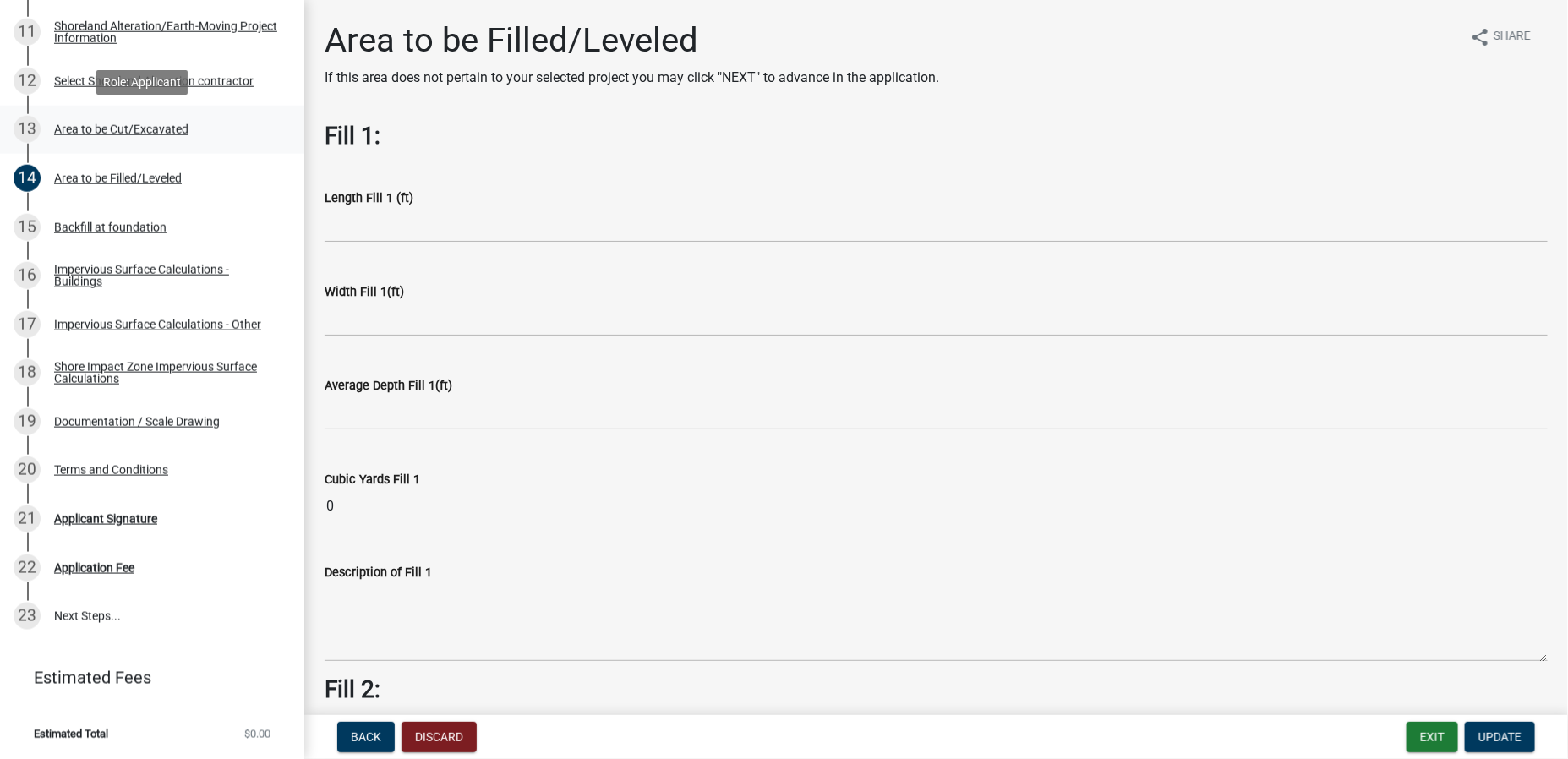
click at [75, 128] on div "Area to be Cut/Excavated" at bounding box center [121, 129] width 134 height 12
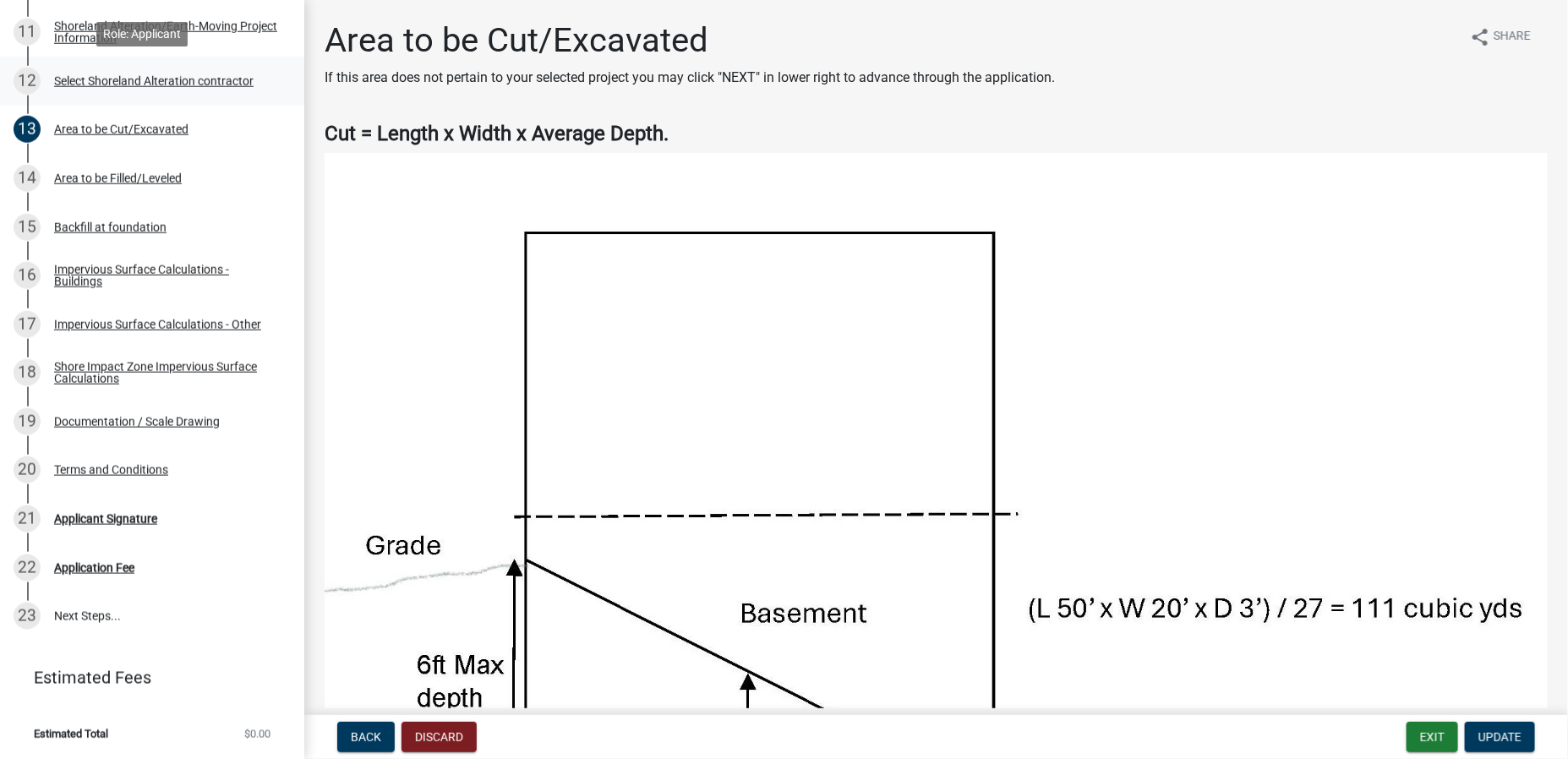
click at [69, 76] on div "Select Shoreland Alteration contractor" at bounding box center [154, 81] width 199 height 12
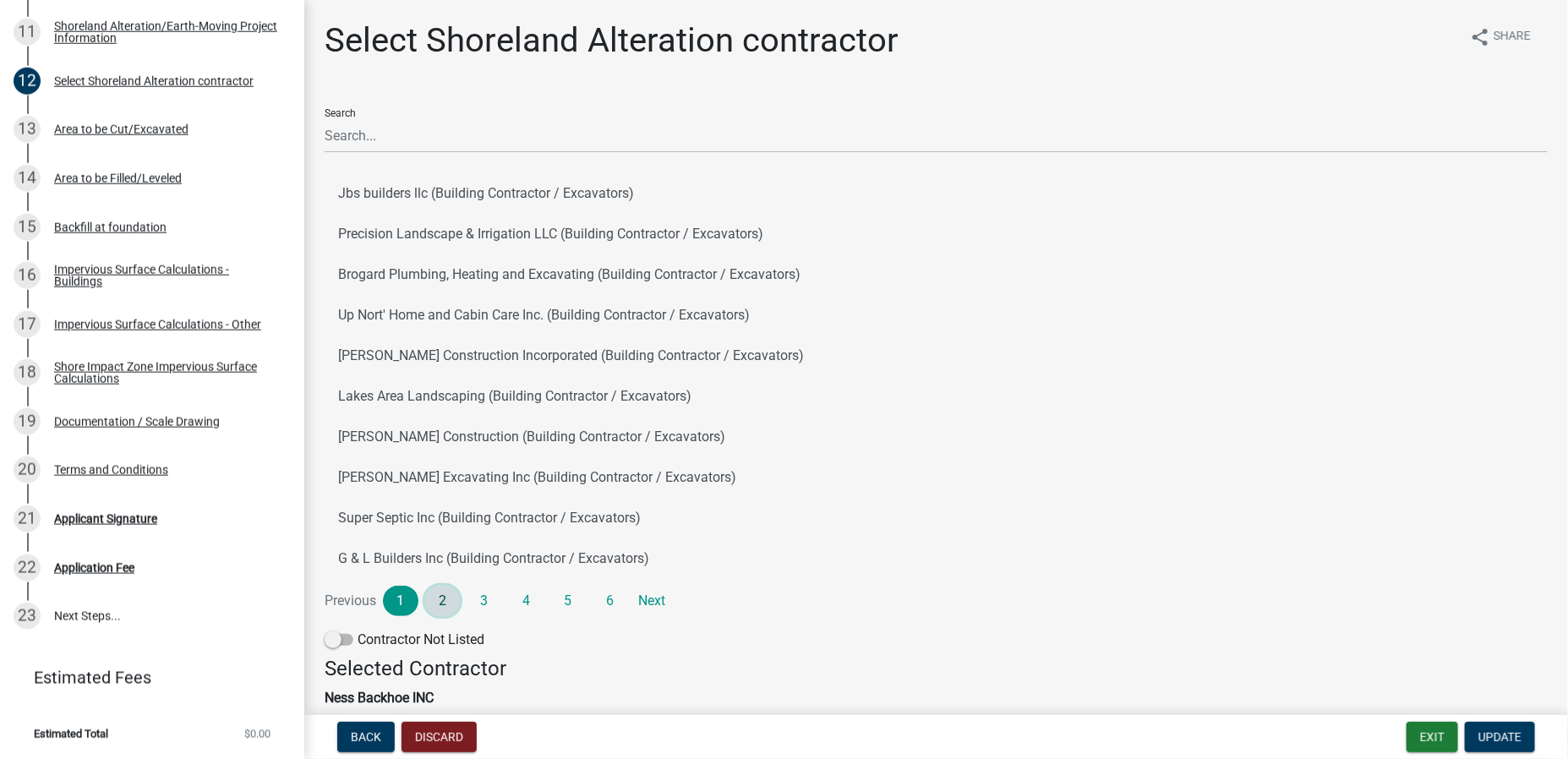
click at [446, 600] on link "2" at bounding box center [443, 600] width 35 height 31
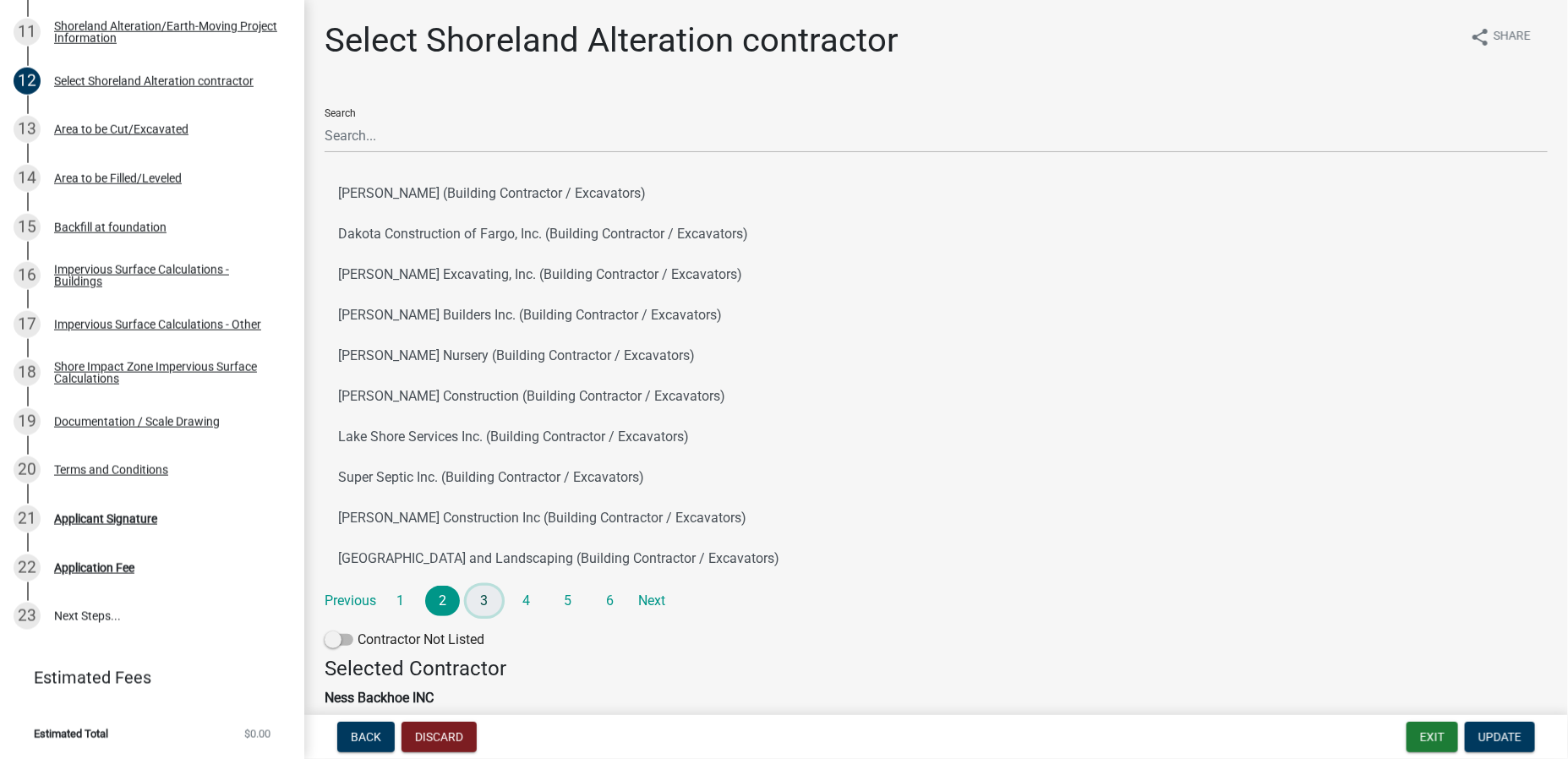
click at [478, 596] on link "3" at bounding box center [484, 600] width 35 height 31
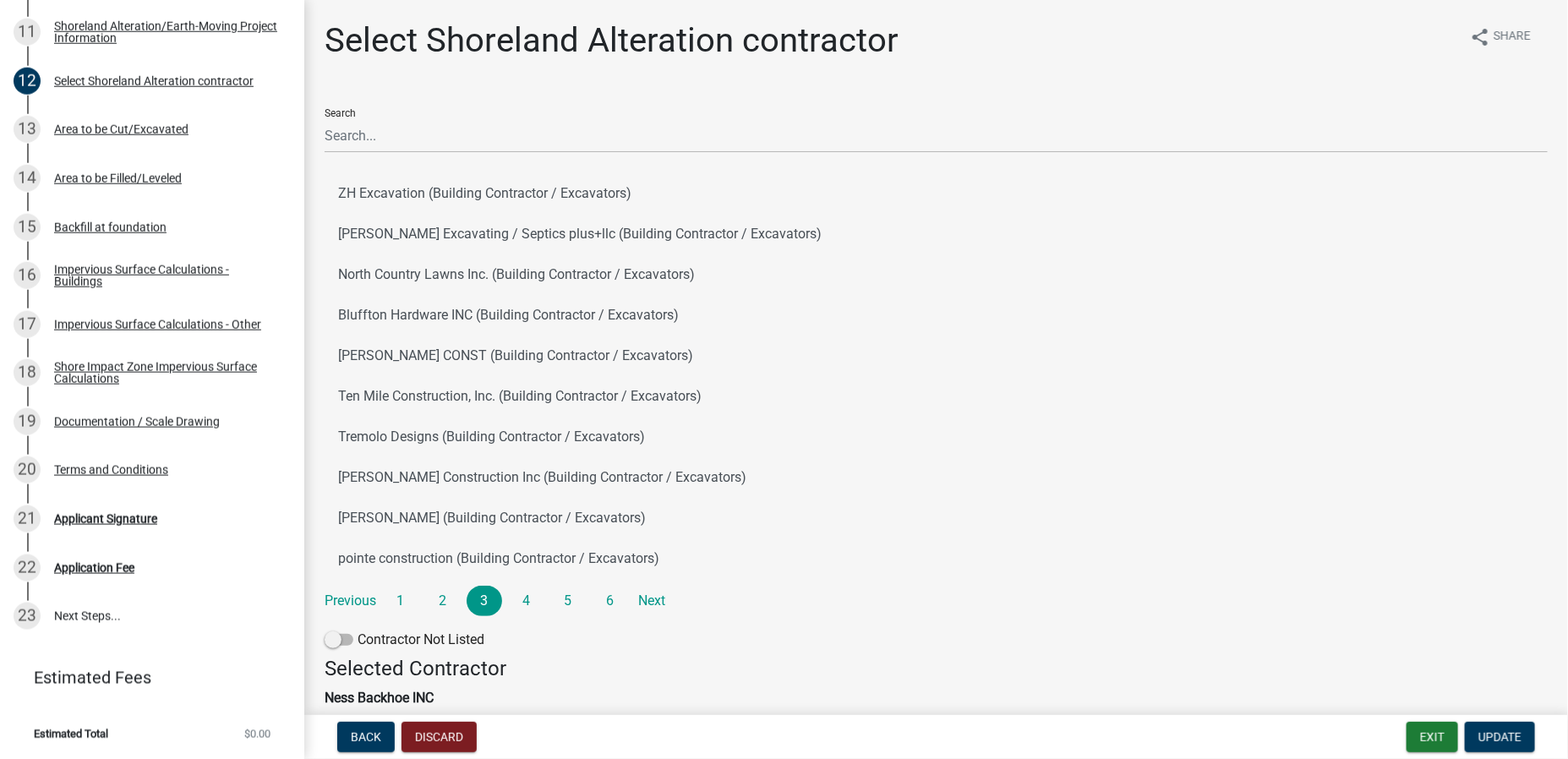
click at [868, 625] on div "Search ZH Excavation (Building Contractor / Excavators) [PERSON_NAME] Excavatin…" at bounding box center [936, 376] width 1223 height 562
click at [406, 602] on link "1" at bounding box center [400, 600] width 35 height 31
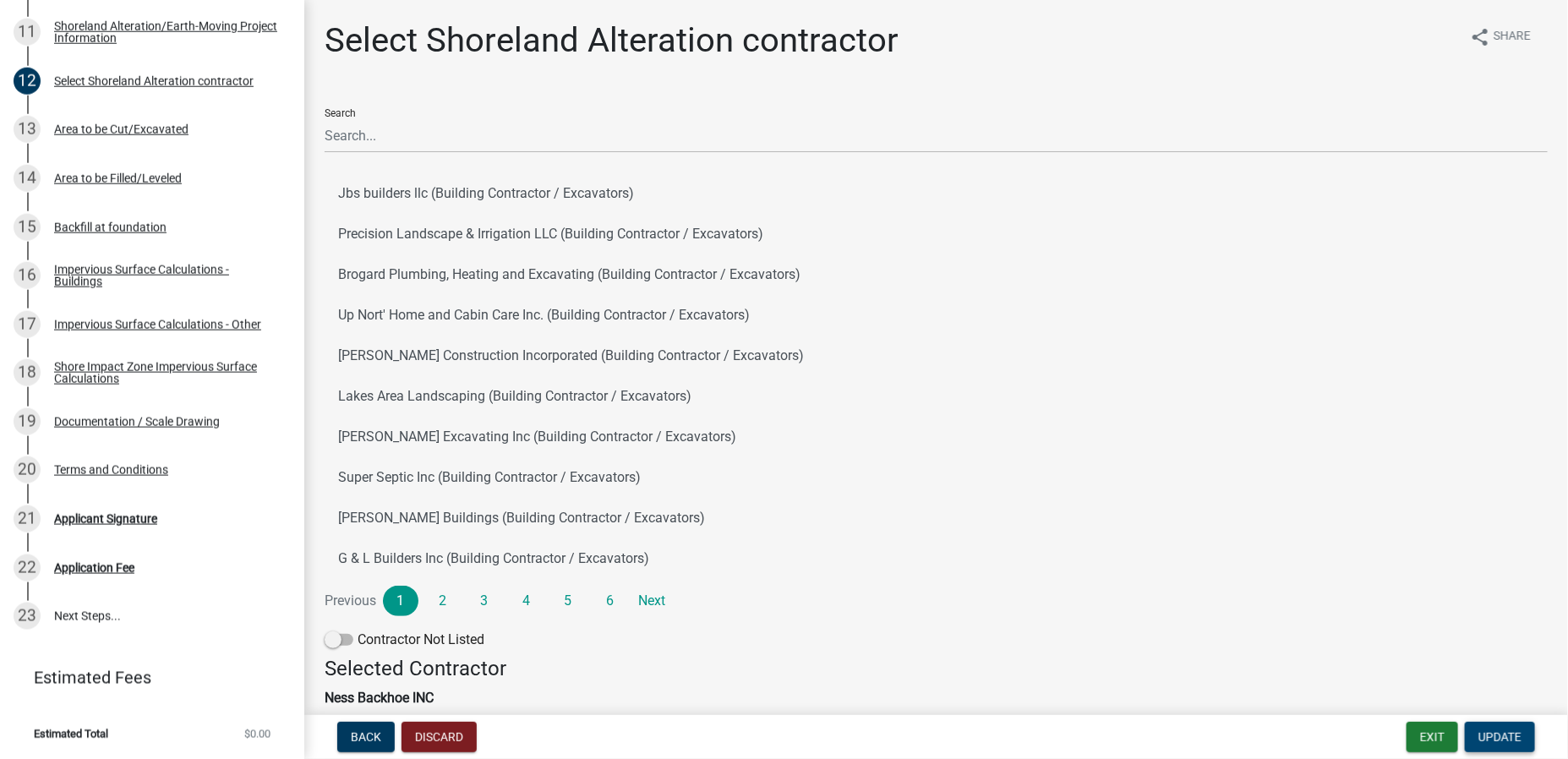
click at [1488, 734] on span "Update" at bounding box center [1500, 737] width 43 height 14
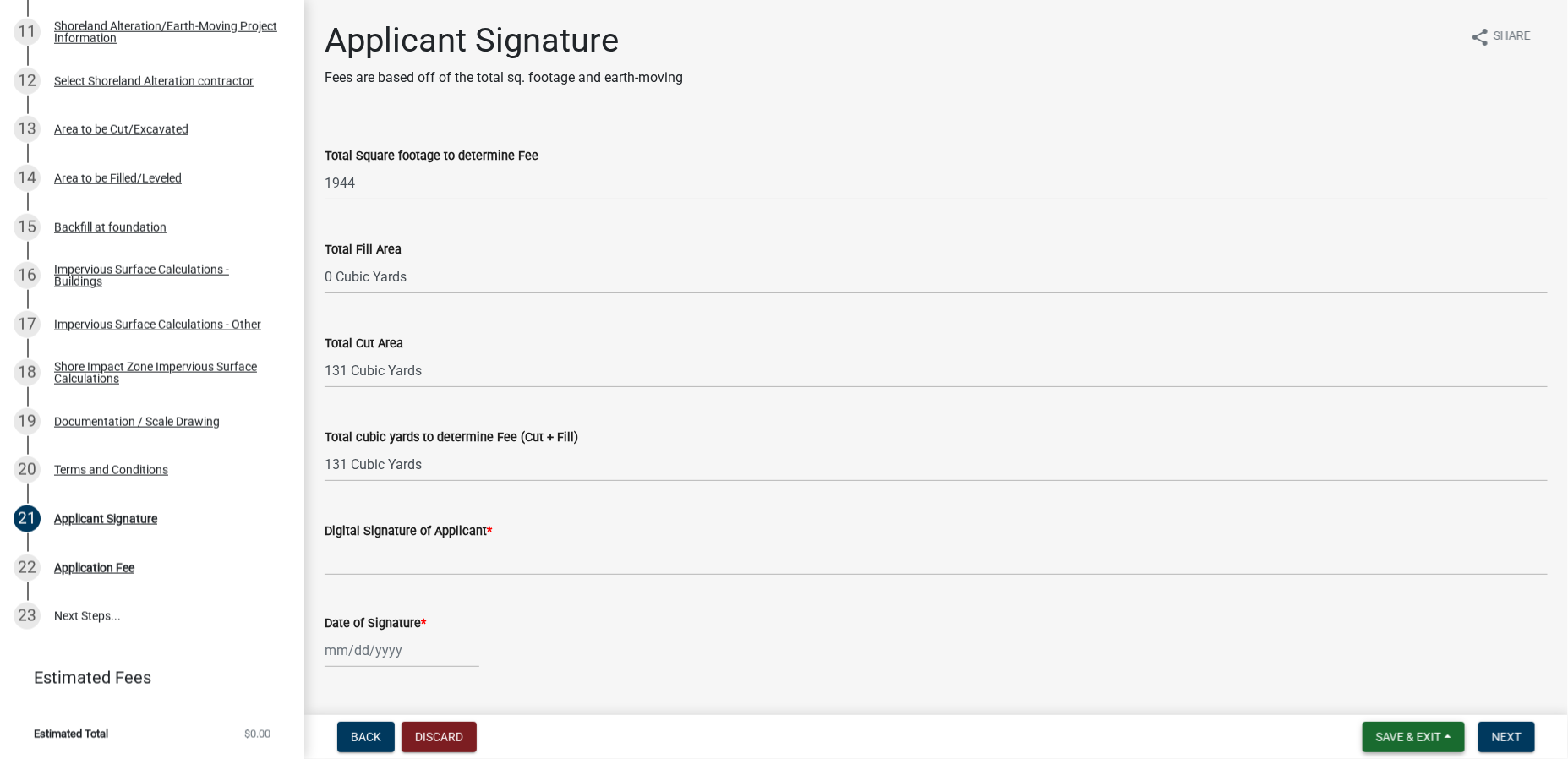
click at [1414, 736] on span "Save & Exit" at bounding box center [1409, 737] width 65 height 14
click at [1369, 690] on button "Save & Exit" at bounding box center [1397, 694] width 135 height 41
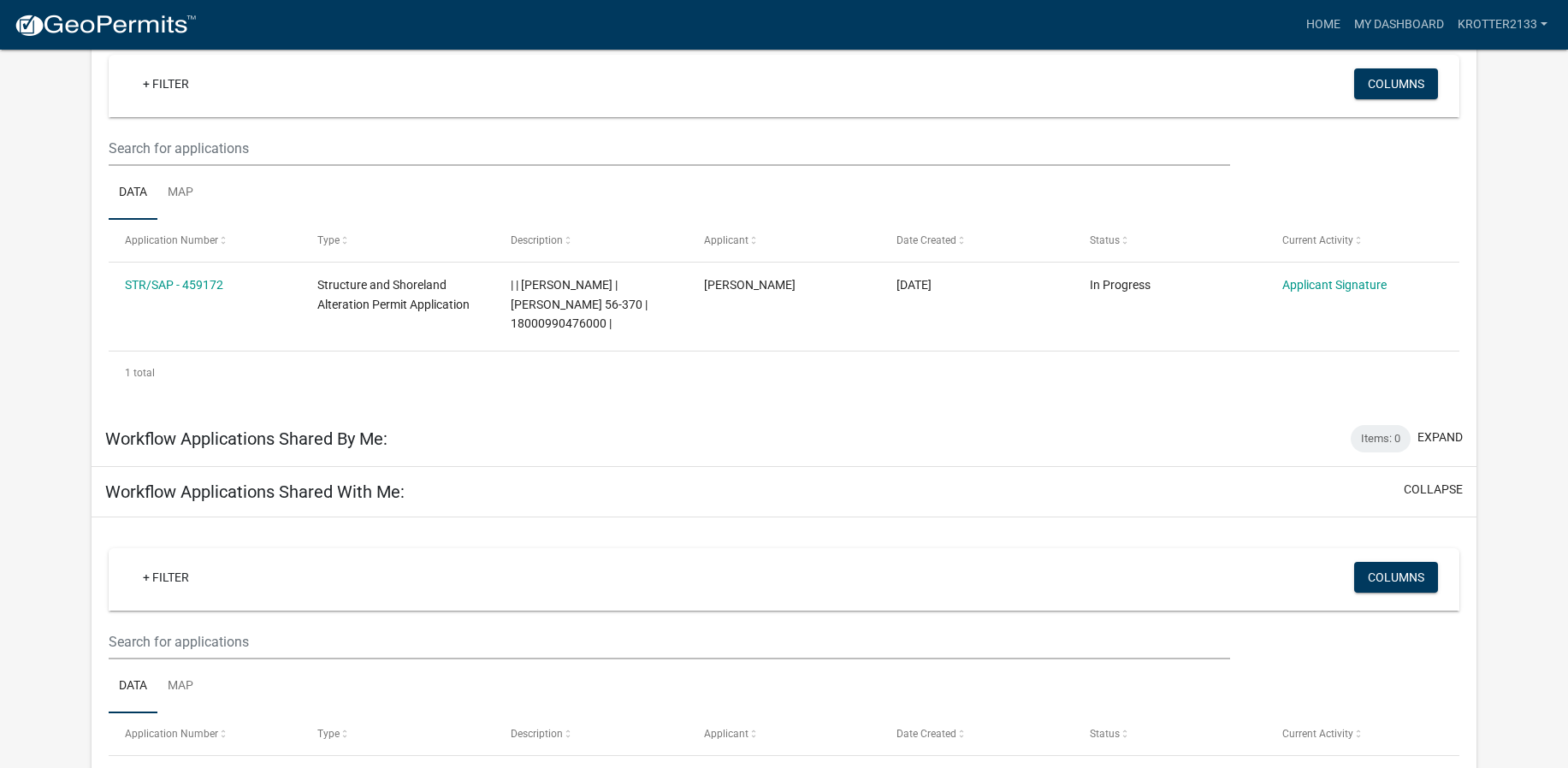
scroll to position [185, 0]
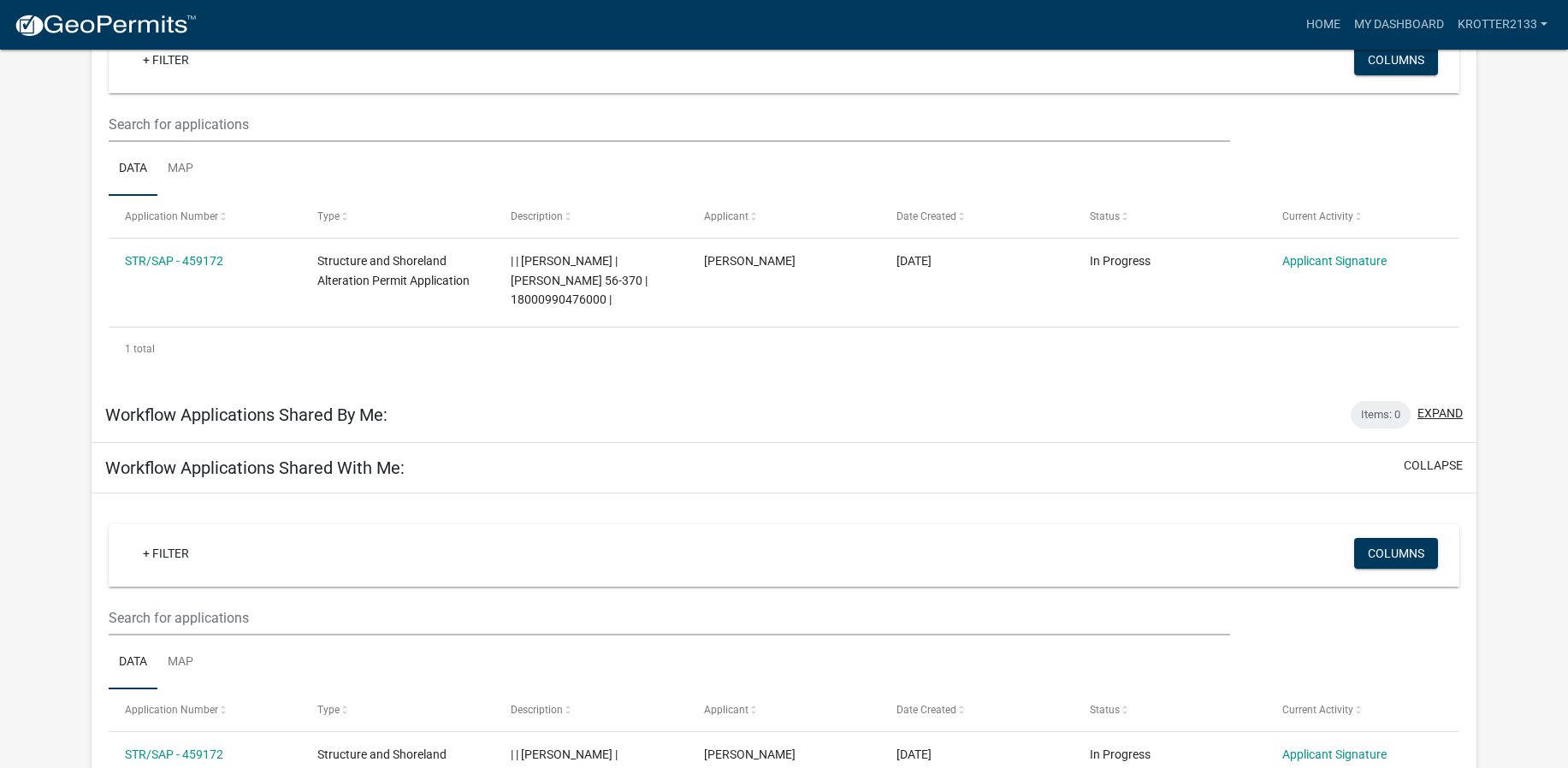
click at [1435, 405] on button "expand" at bounding box center [1440, 413] width 45 height 18
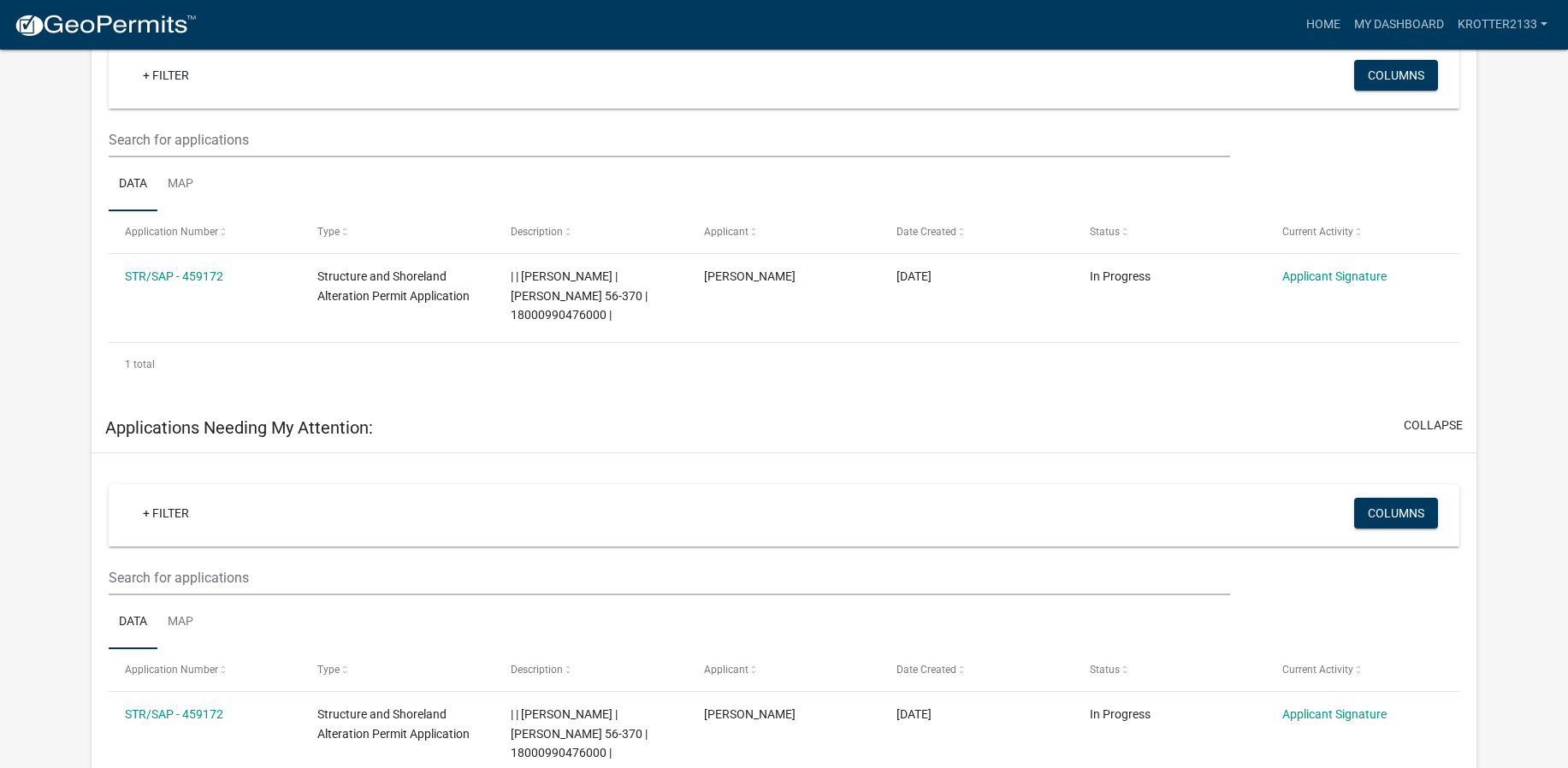
scroll to position [1073, 0]
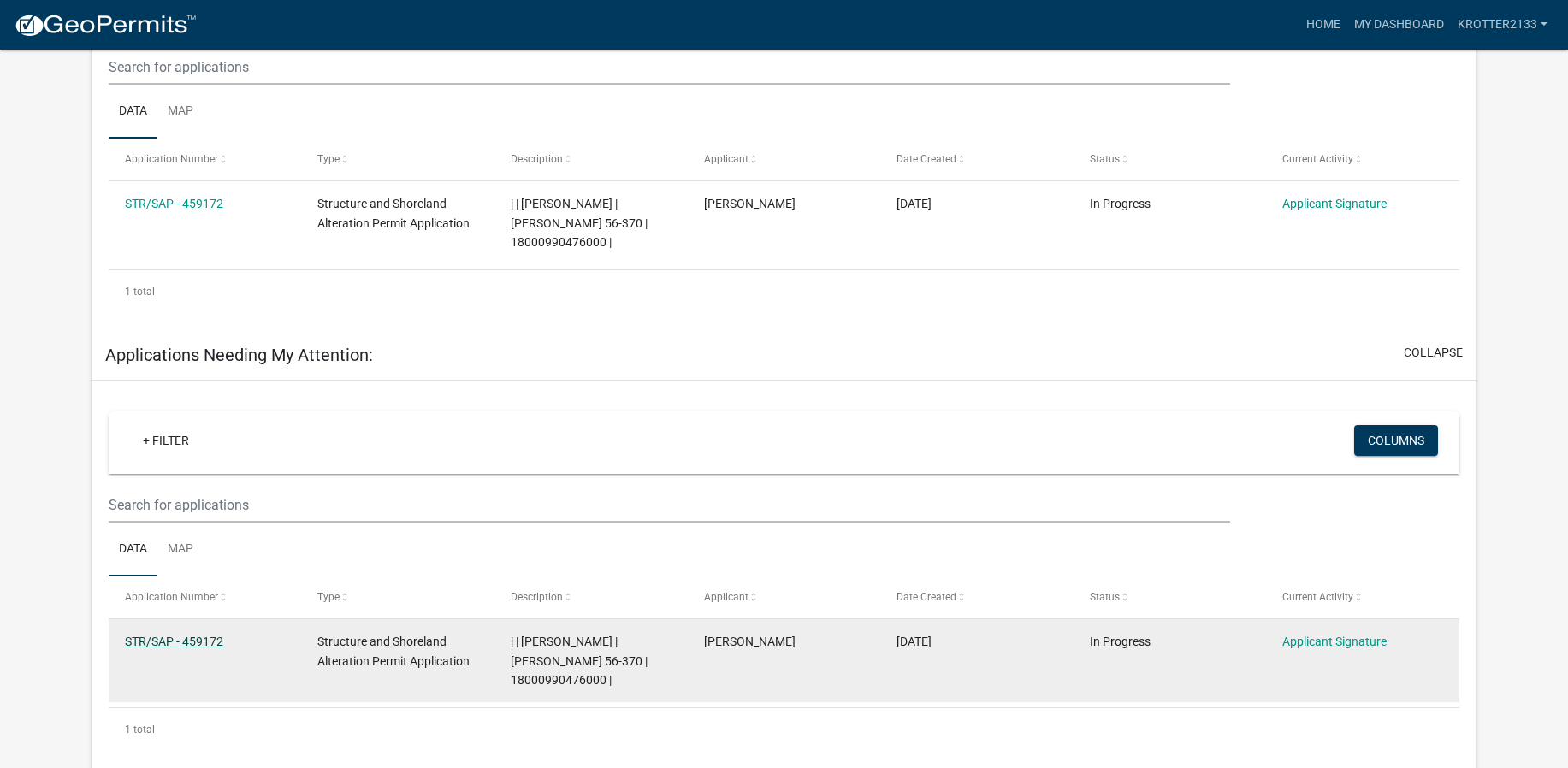
click at [163, 634] on link "STR/SAP - 459172" at bounding box center [174, 641] width 98 height 14
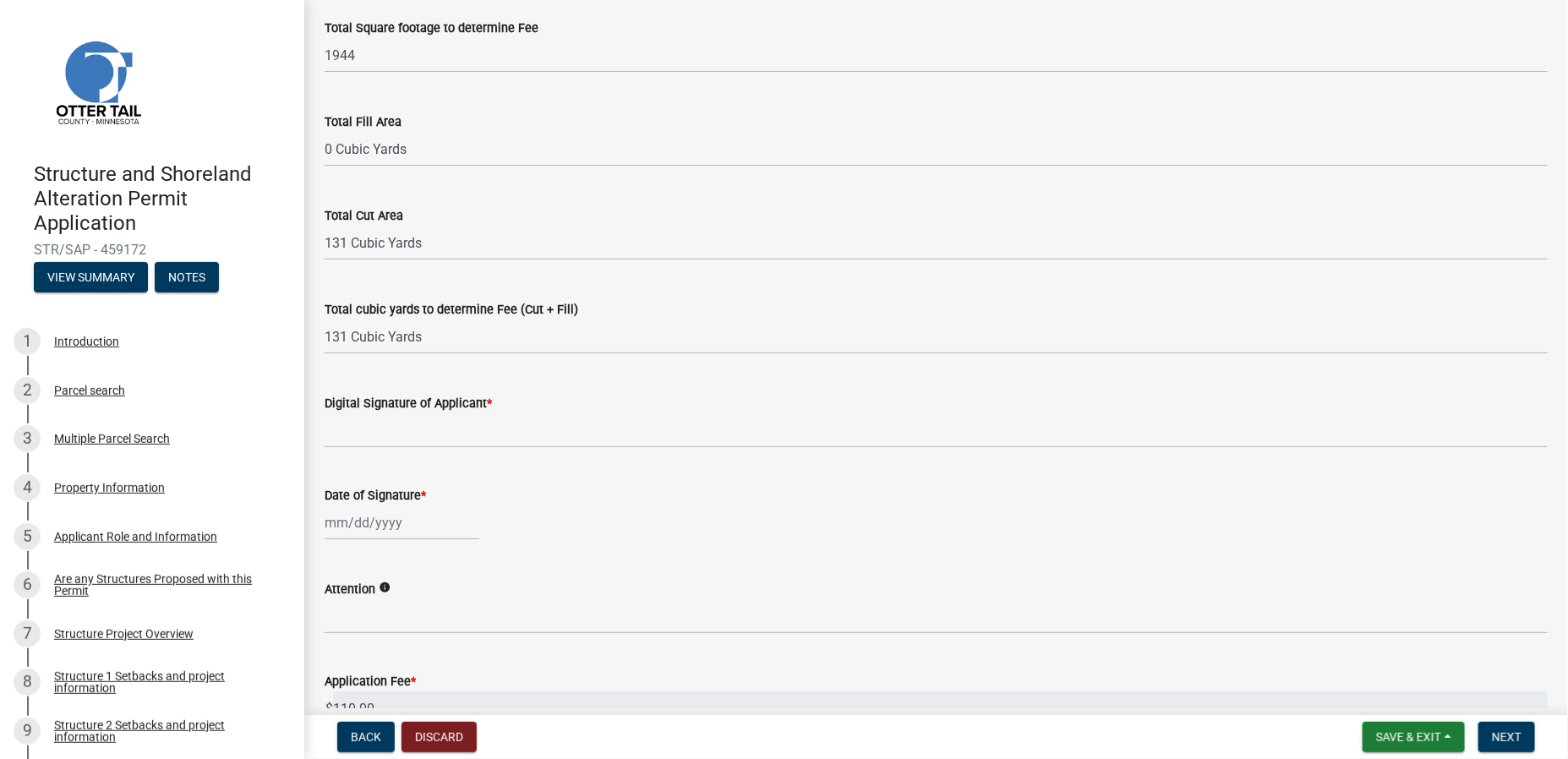
scroll to position [180, 0]
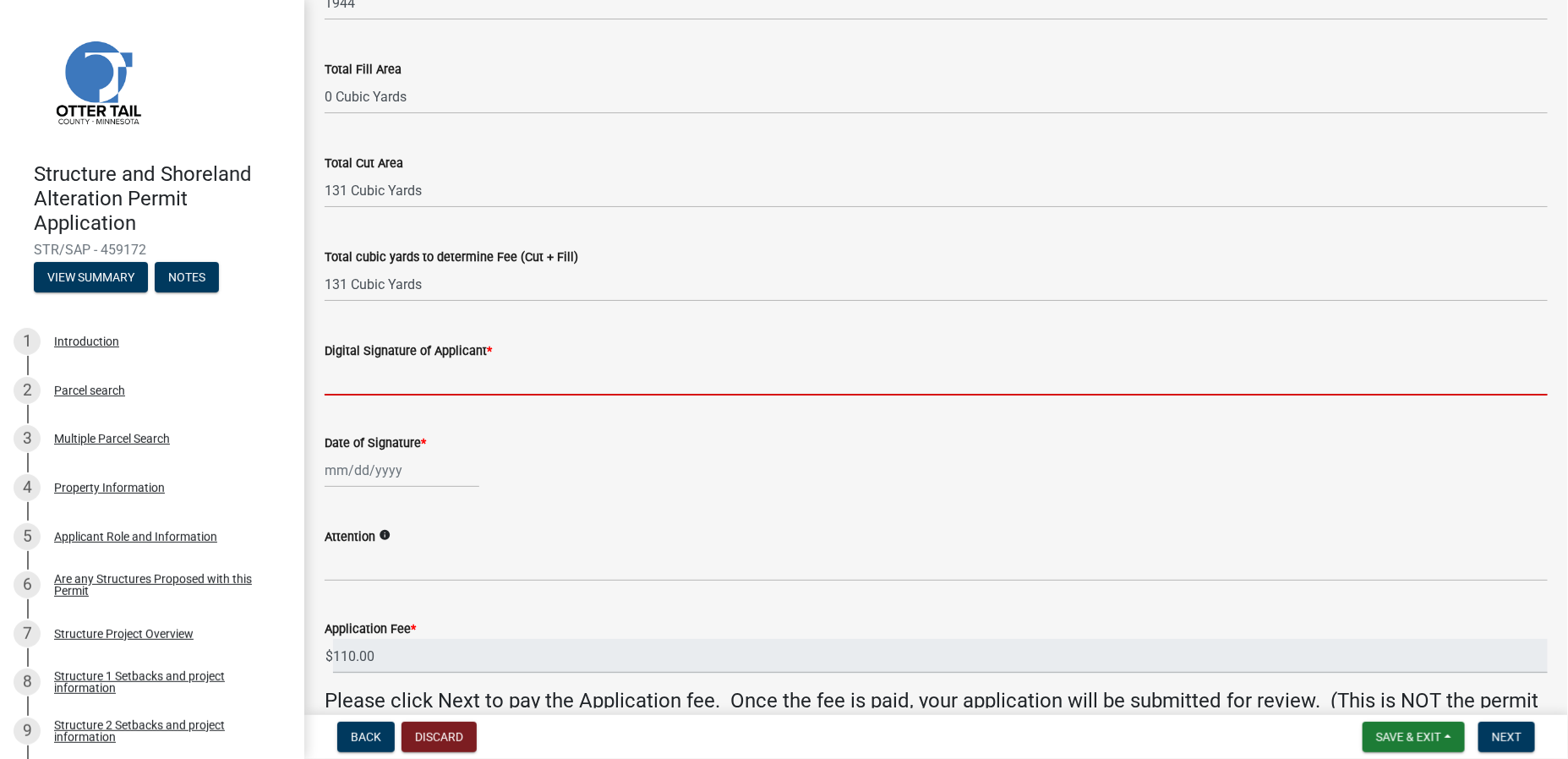
click at [534, 361] on input "Digital Signature of Applicant *" at bounding box center [936, 378] width 1223 height 34
type input "[PERSON_NAME]"
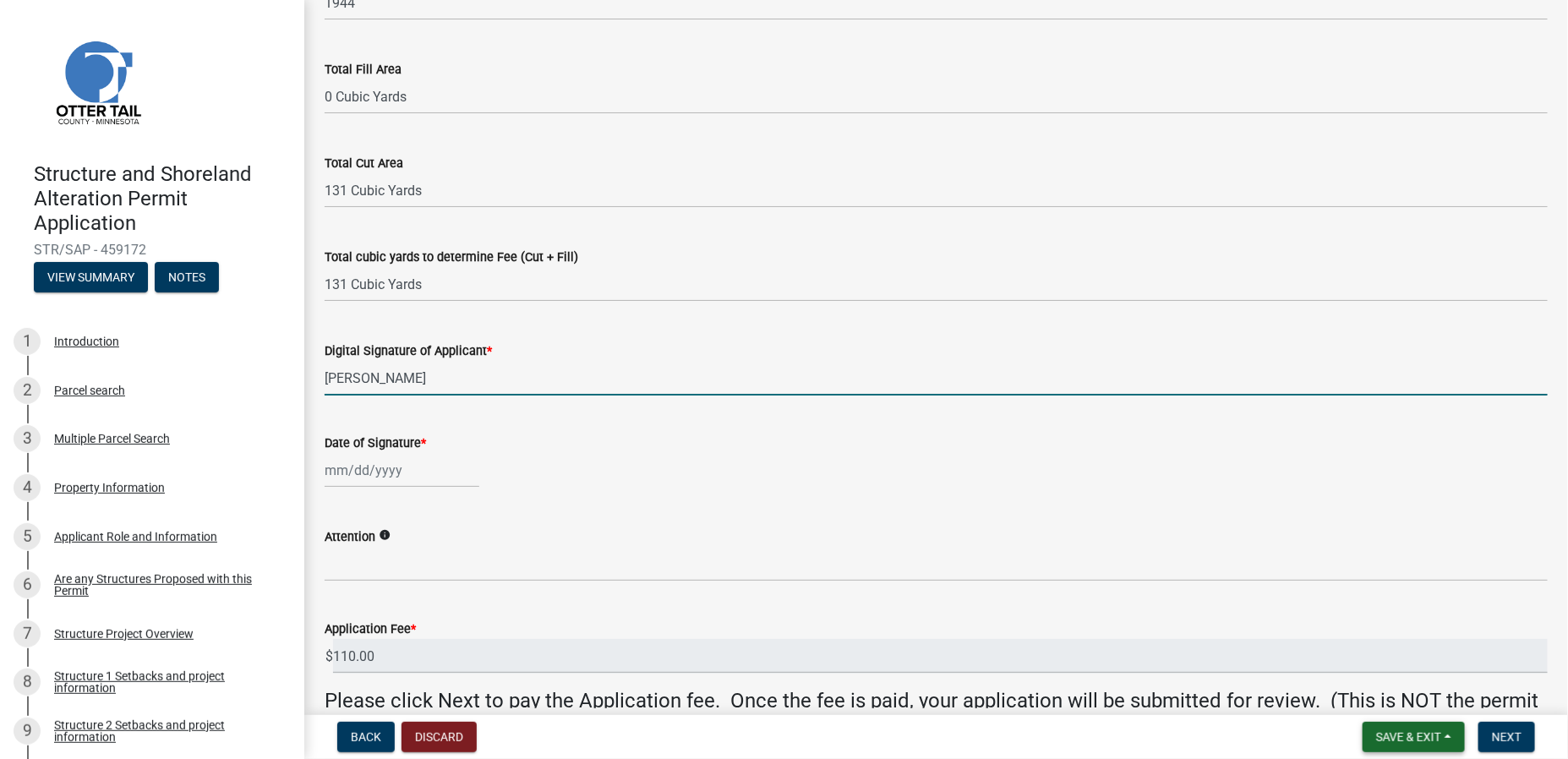
click at [1446, 742] on button "Save & Exit" at bounding box center [1414, 737] width 102 height 31
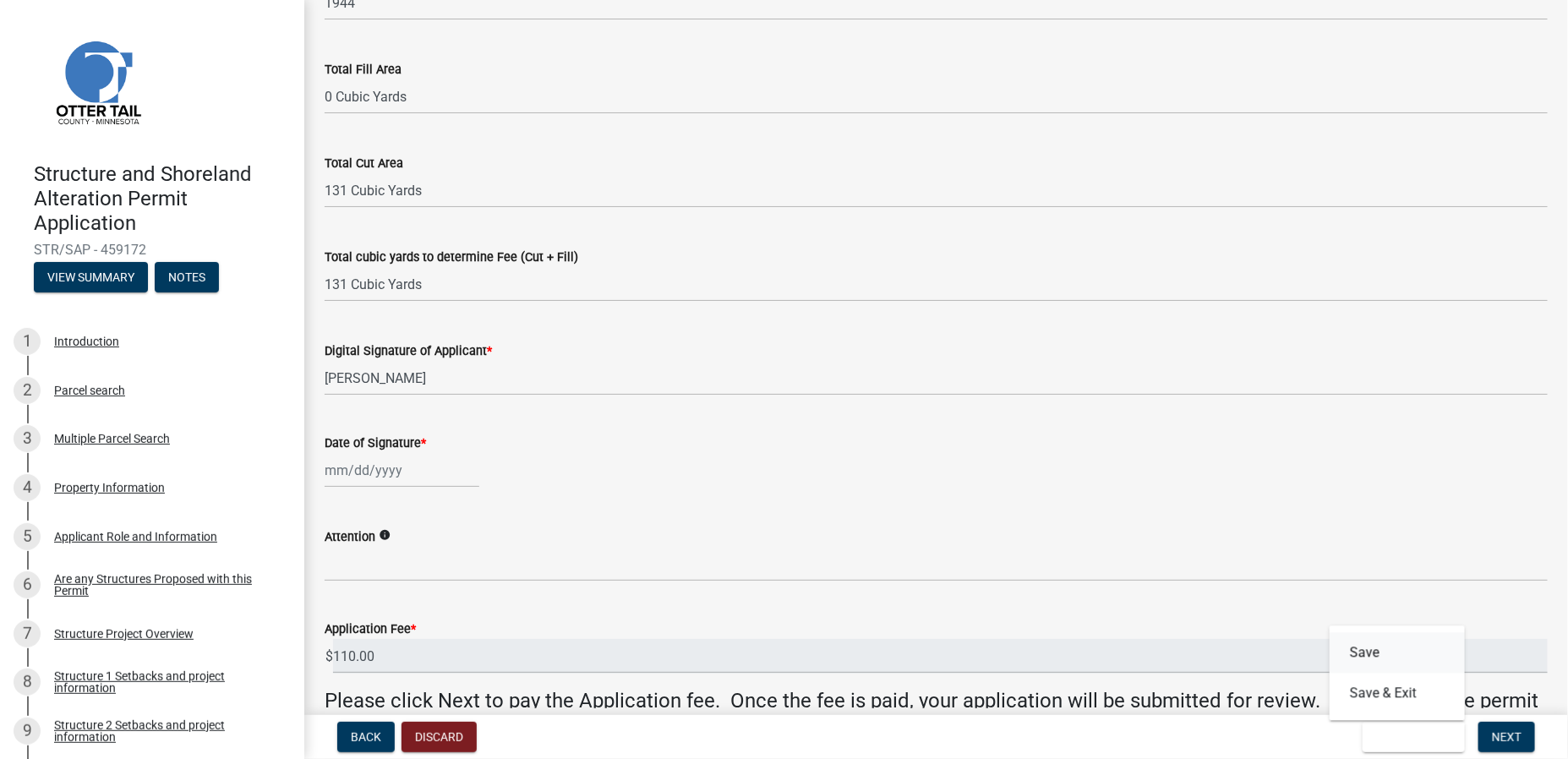
click at [1359, 650] on button "Save" at bounding box center [1397, 653] width 135 height 41
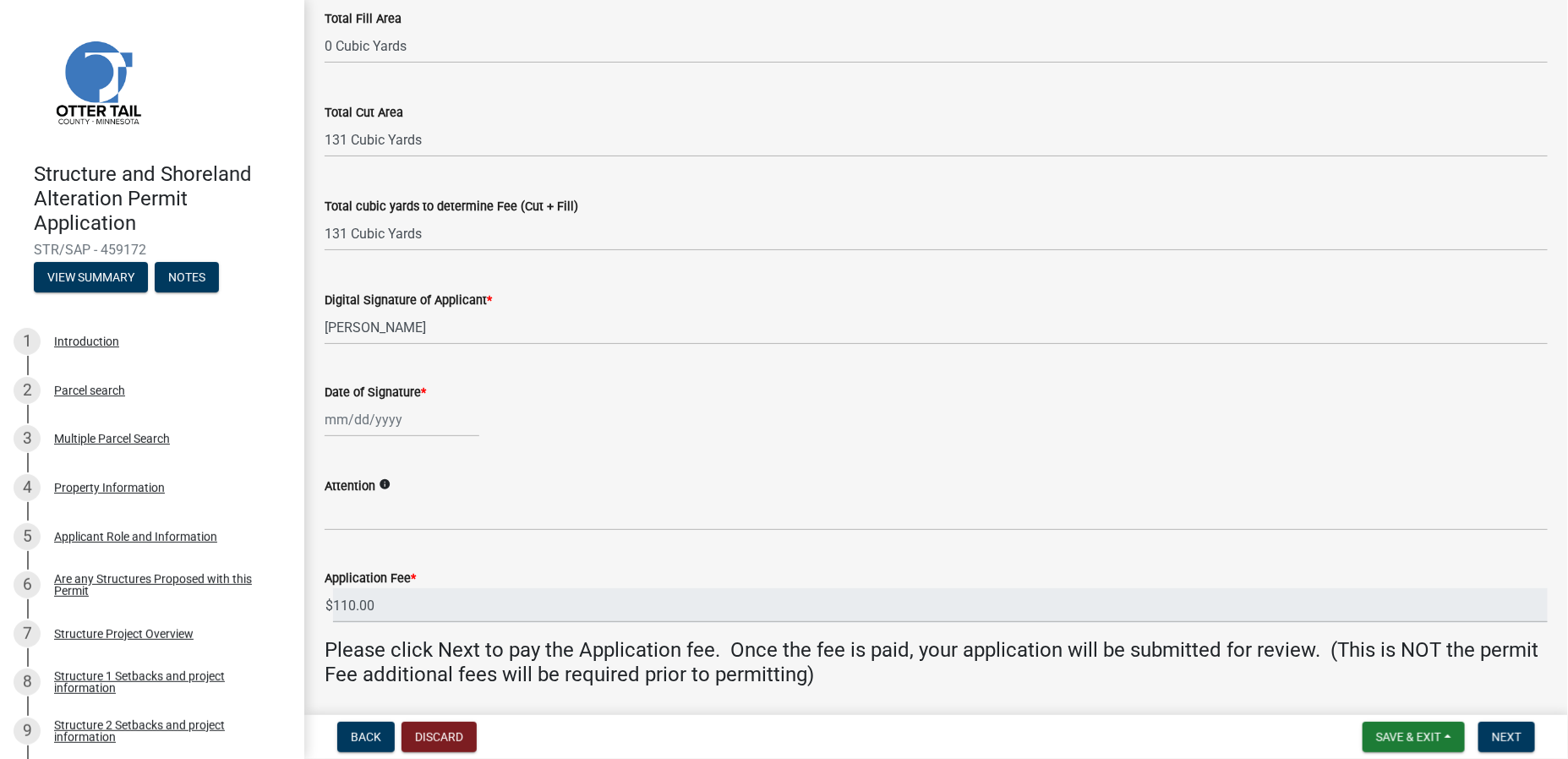
scroll to position [287, 0]
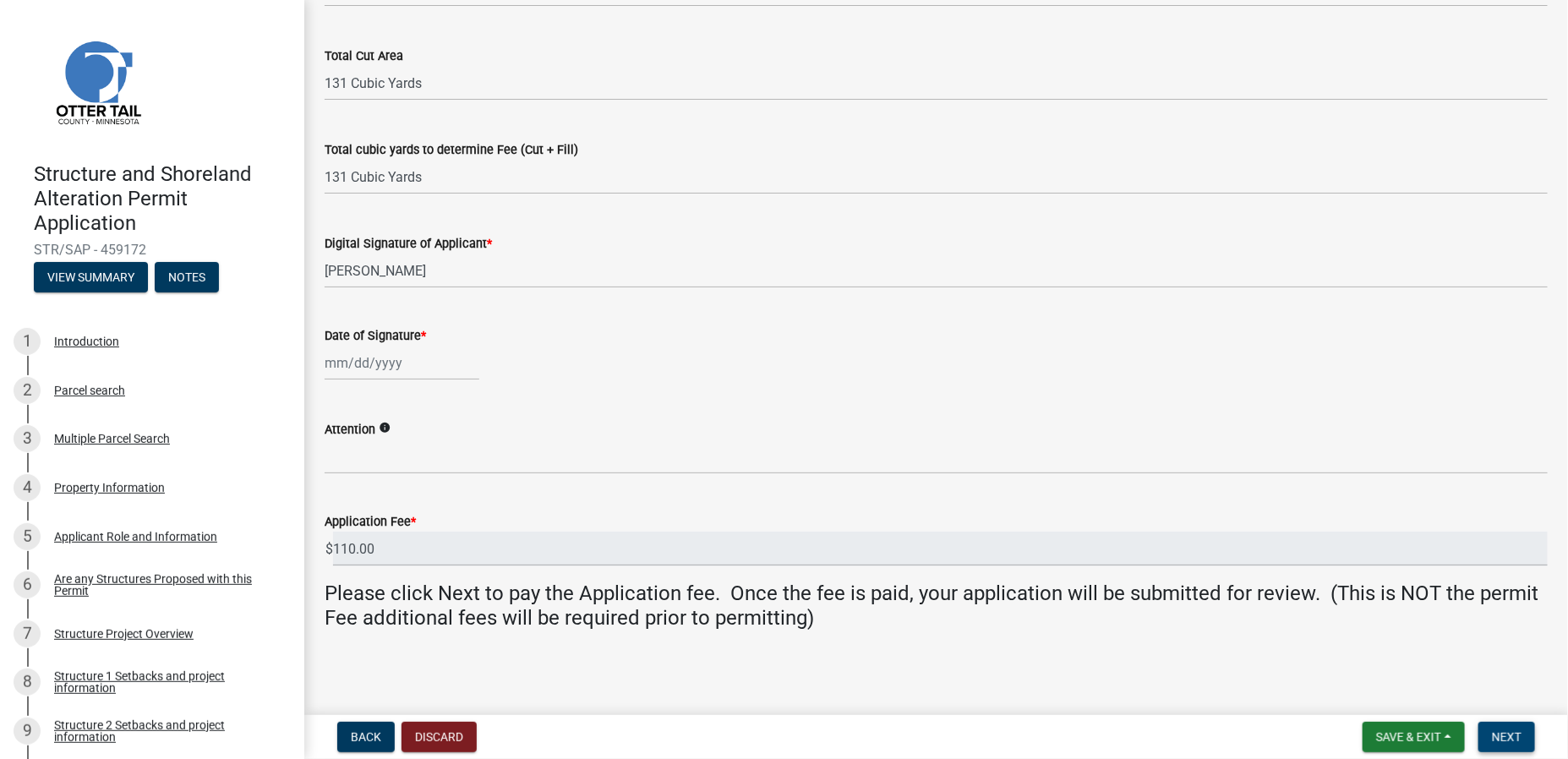
click at [1508, 733] on span "Next" at bounding box center [1507, 737] width 30 height 14
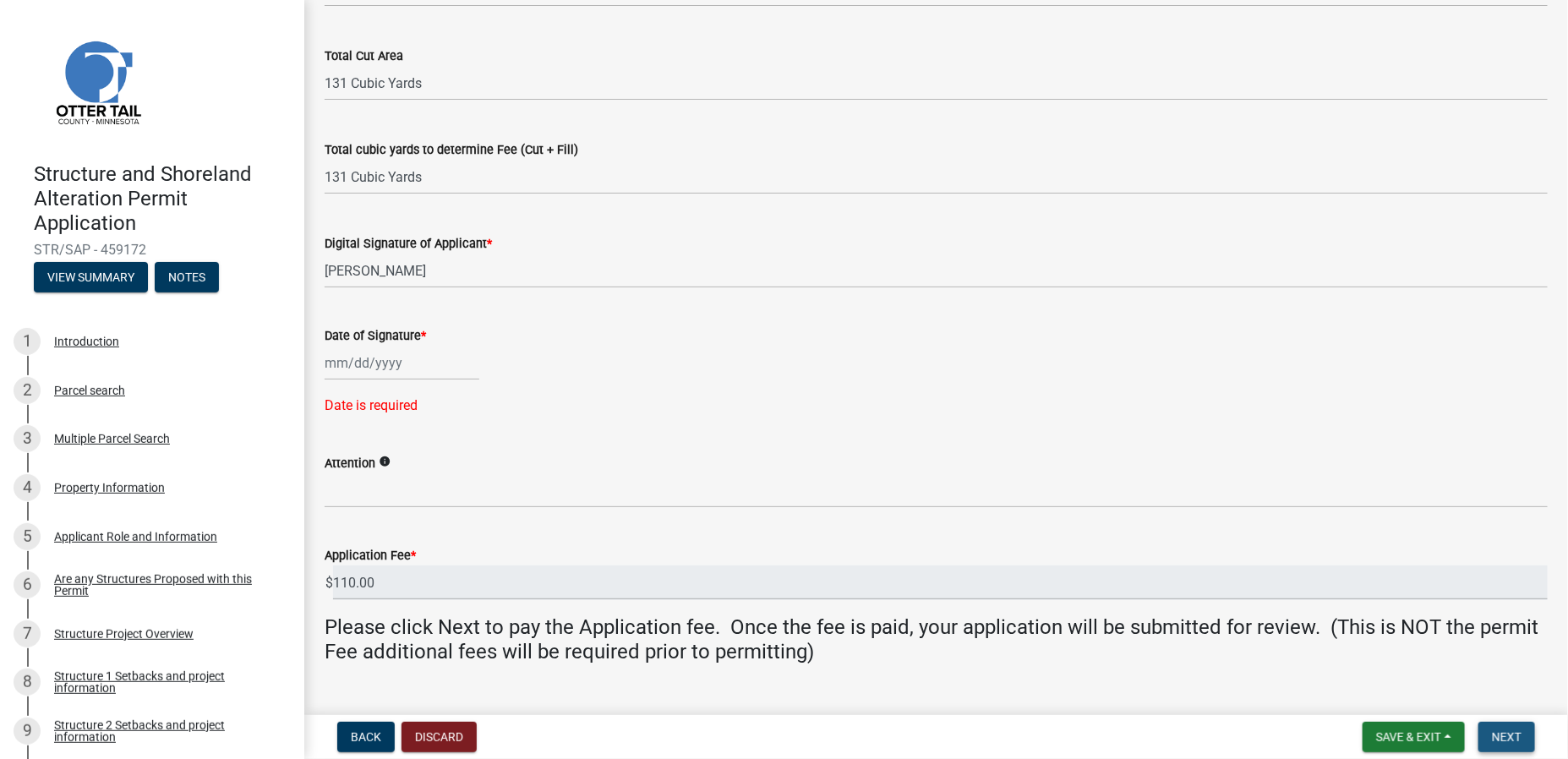
click at [1508, 733] on span "Next" at bounding box center [1507, 737] width 30 height 14
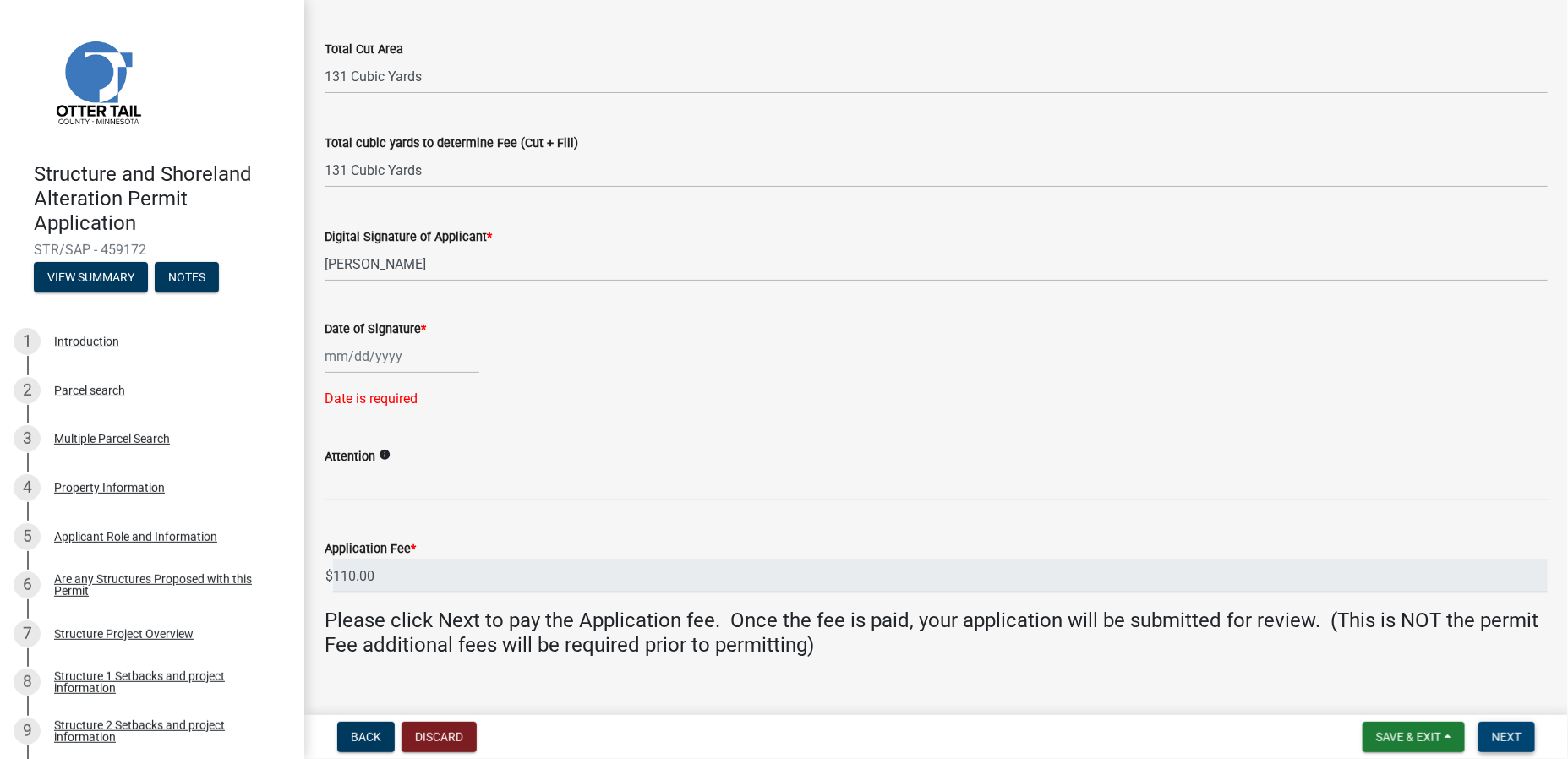
scroll to position [322, 0]
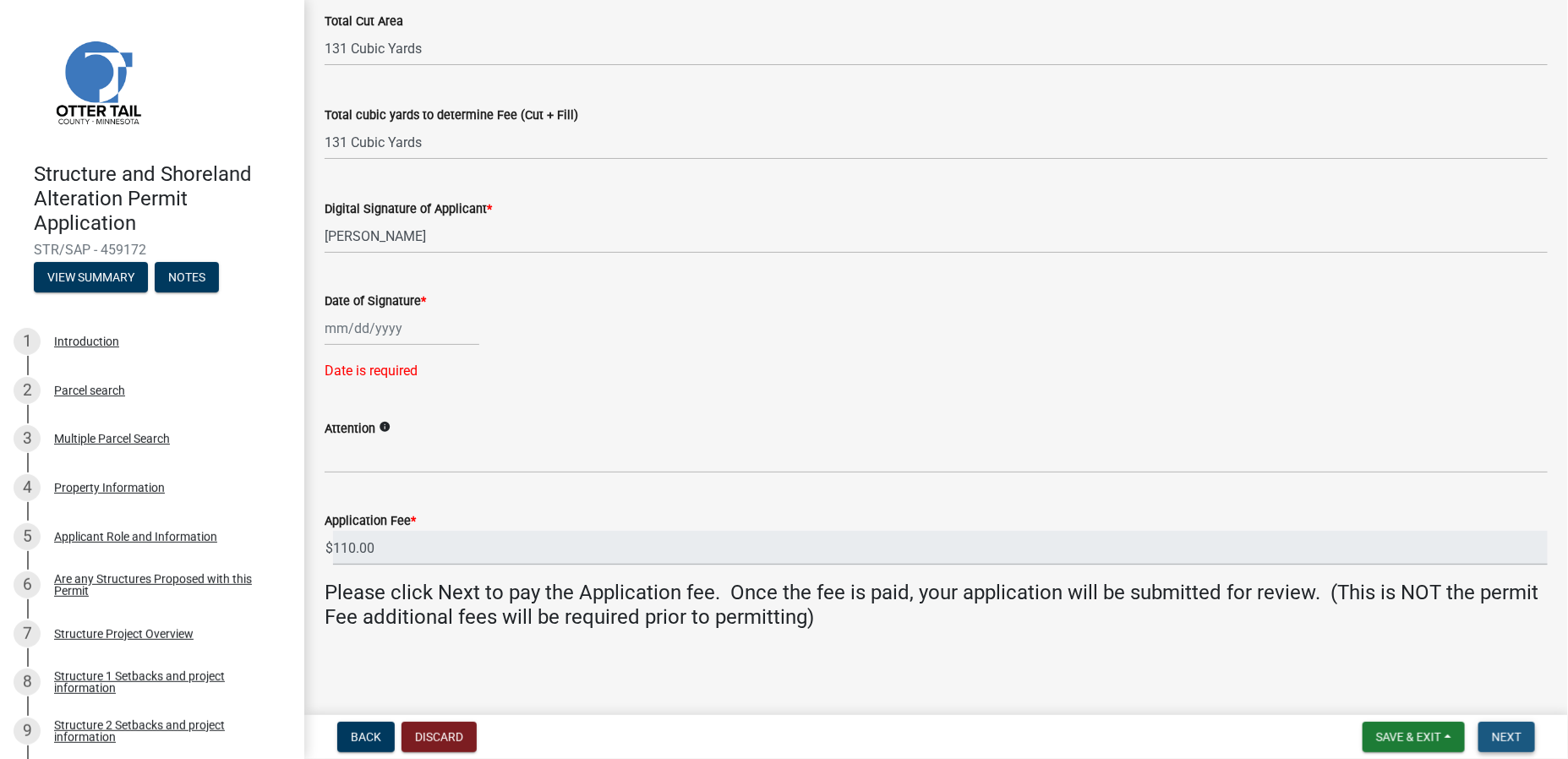
click at [1500, 738] on span "Next" at bounding box center [1507, 737] width 30 height 14
select select "8"
select select "2025"
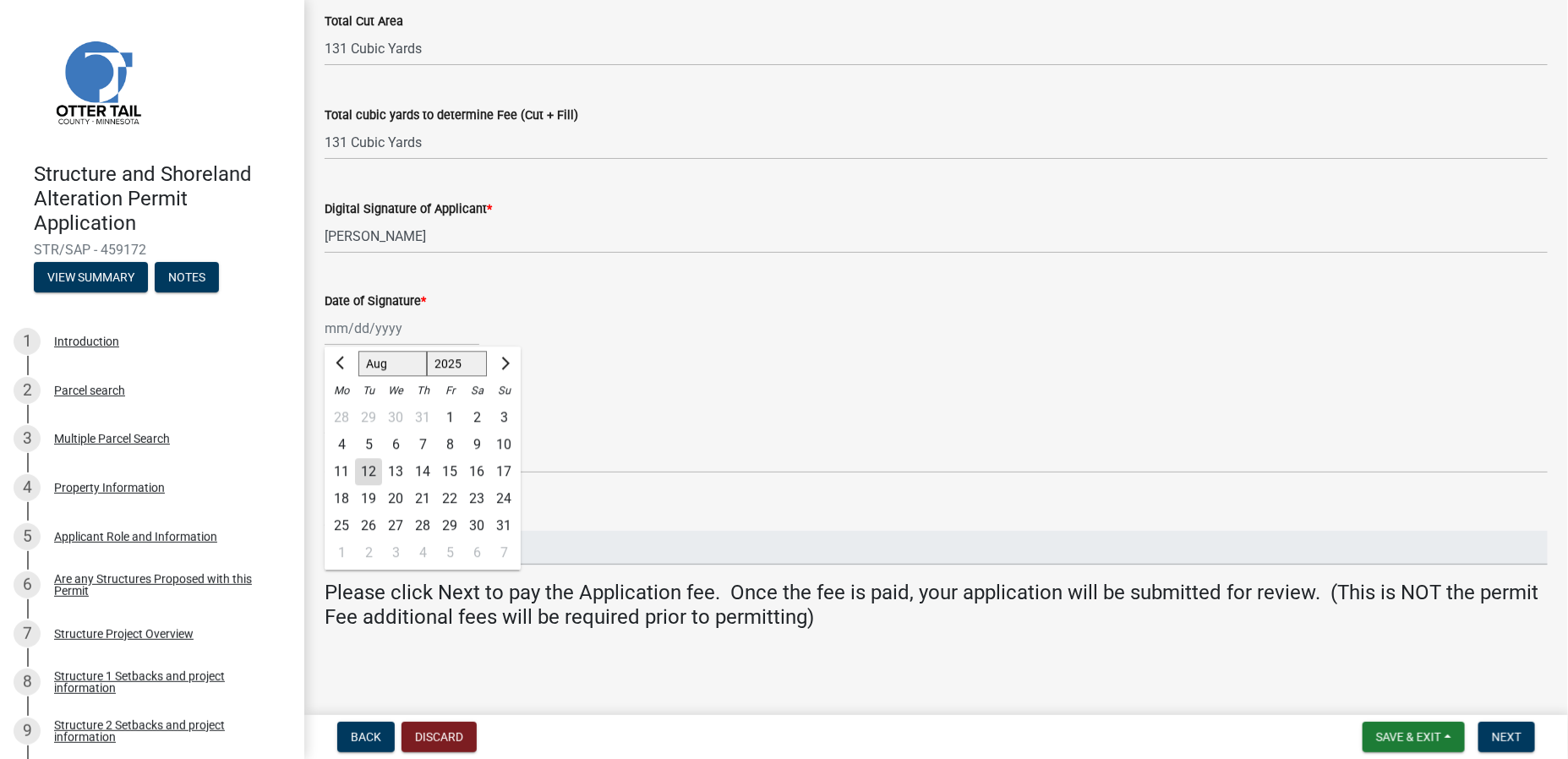
drag, startPoint x: 346, startPoint y: 326, endPoint x: 323, endPoint y: 327, distance: 23.0
click at [323, 327] on div "Date of Signature * [PERSON_NAME] Apr [PERSON_NAME][DATE] Sep Oct Nov [DATE] 15…" at bounding box center [936, 324] width 1249 height 114
click at [336, 331] on input "Date of Signature *" at bounding box center [402, 327] width 154 height 34
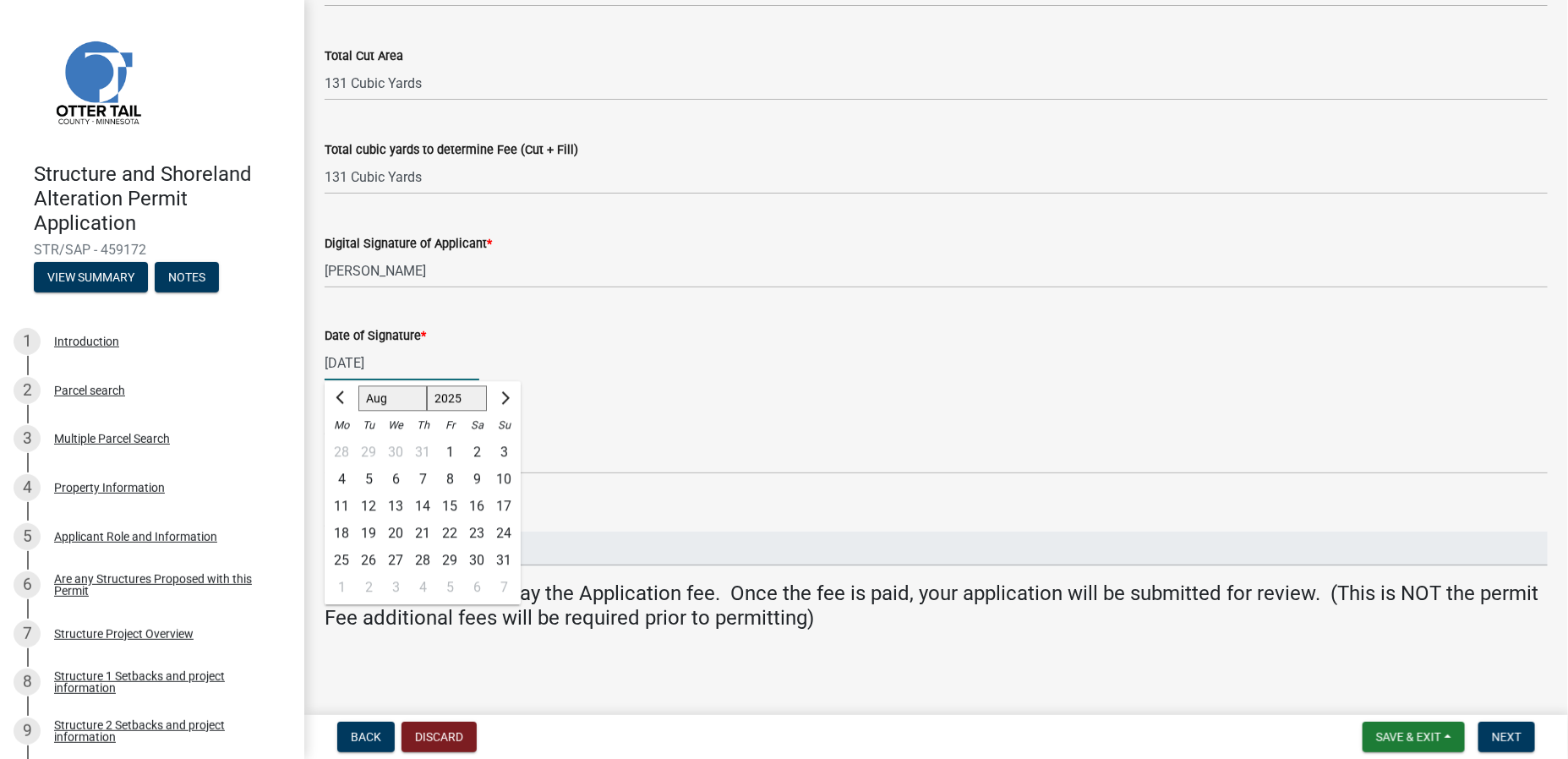
click at [345, 365] on input "[DATE]" at bounding box center [402, 363] width 154 height 34
type input "[DATE]"
click at [627, 403] on div "Attention info" at bounding box center [936, 434] width 1223 height 78
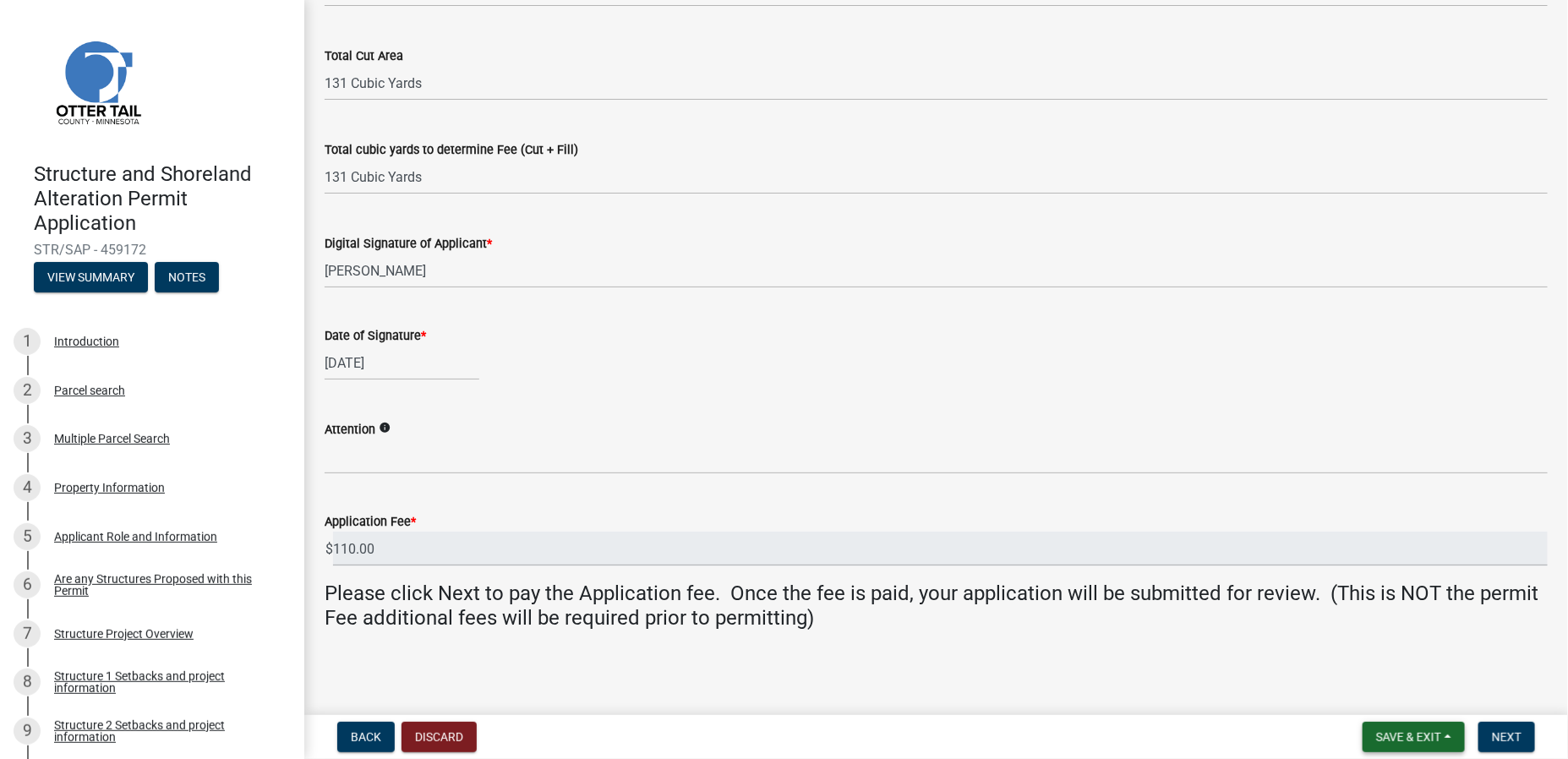
click at [1393, 736] on span "Save & Exit" at bounding box center [1409, 737] width 65 height 14
click at [1379, 652] on button "Save" at bounding box center [1397, 653] width 135 height 41
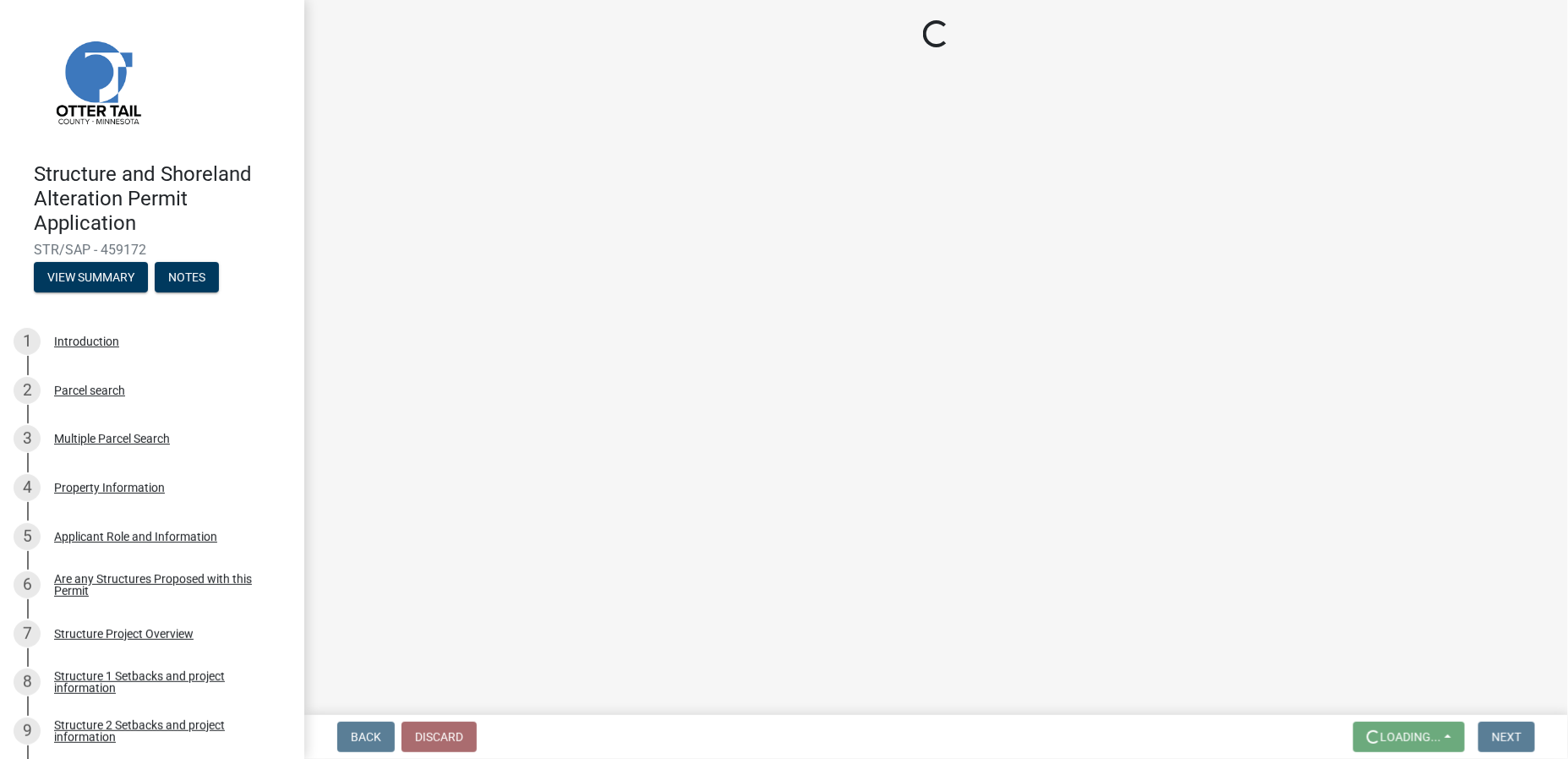
scroll to position [0, 0]
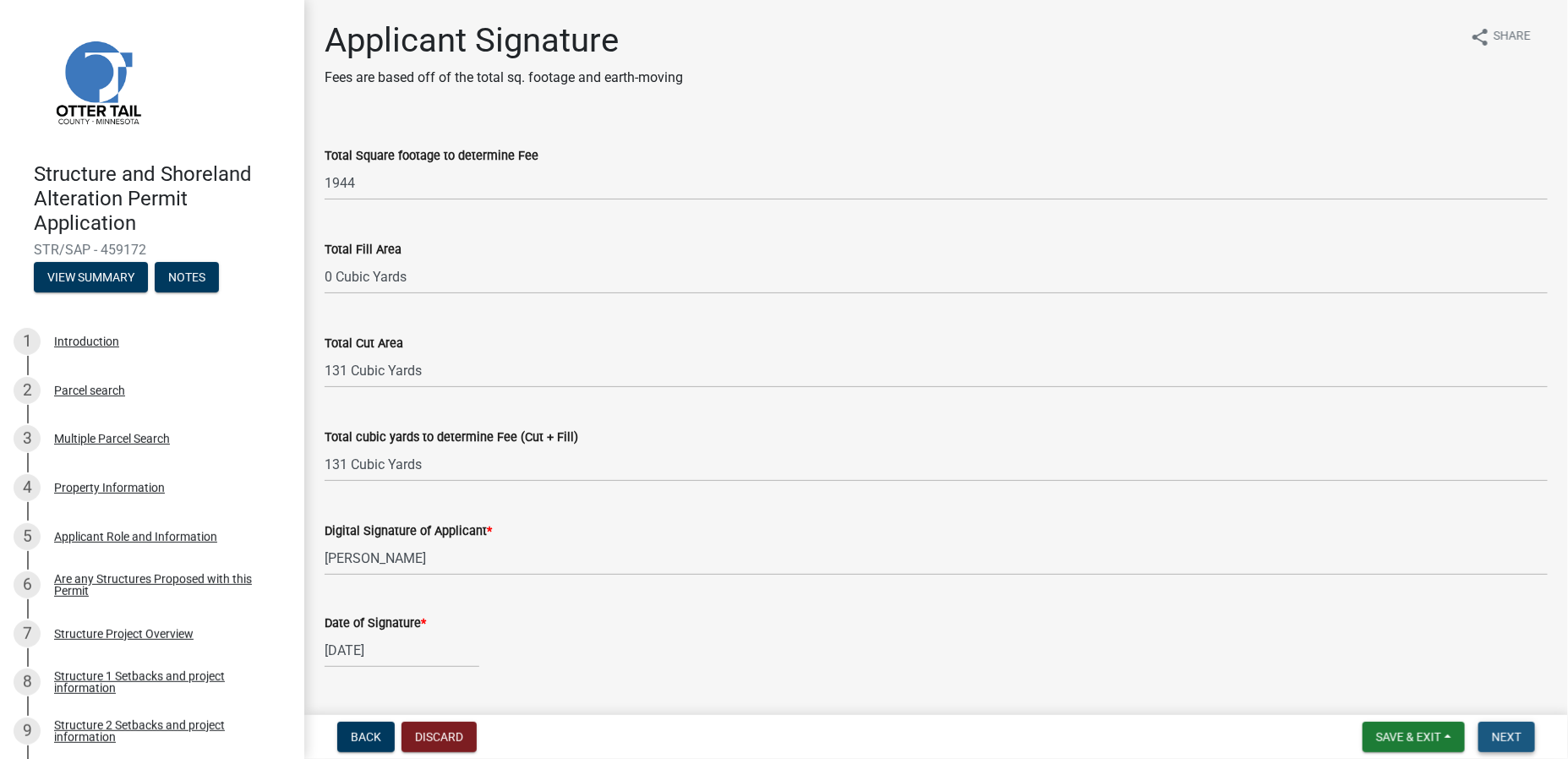
click at [1507, 739] on span "Next" at bounding box center [1507, 737] width 30 height 14
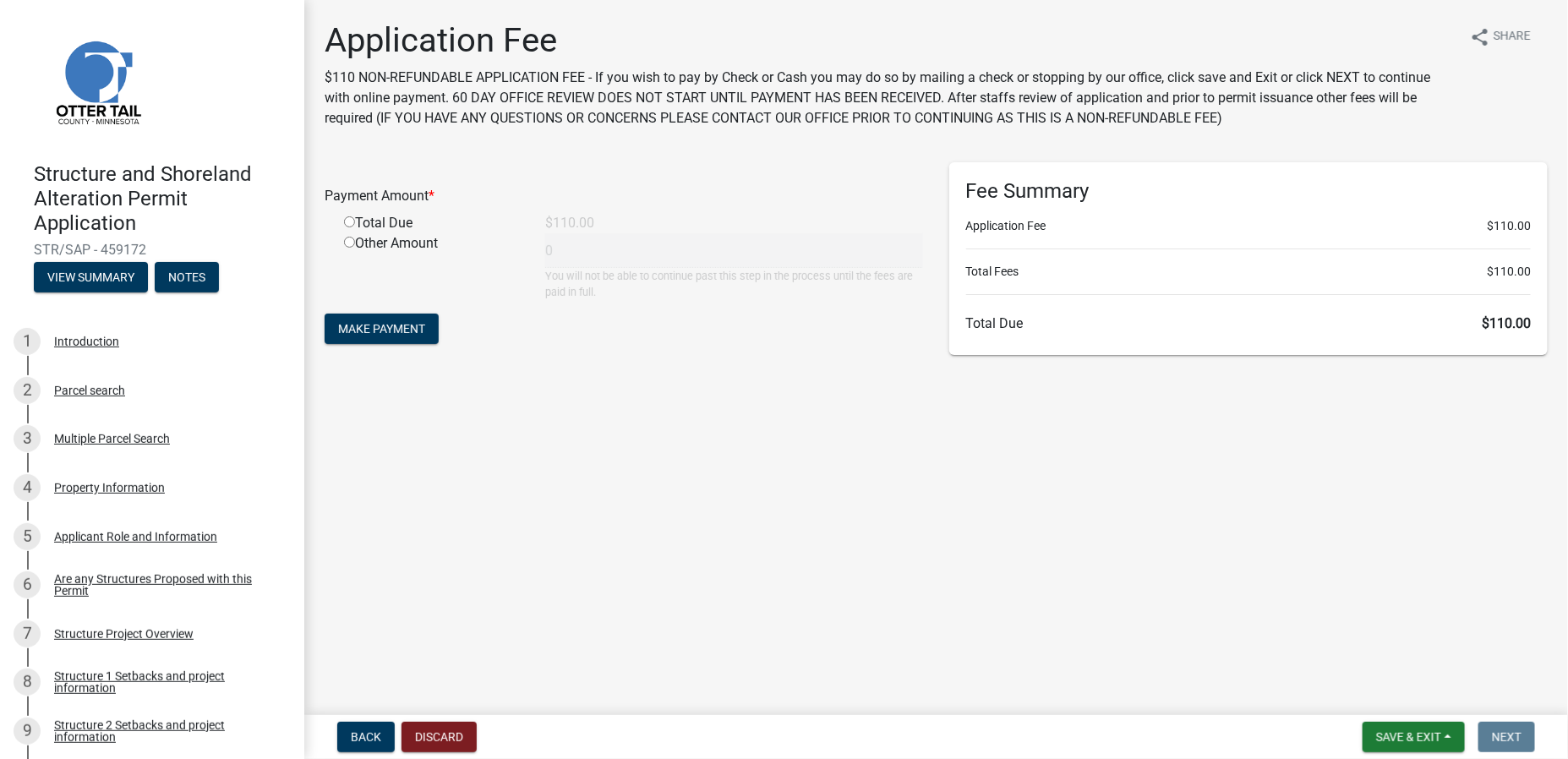
click at [350, 224] on input "radio" at bounding box center [350, 222] width 11 height 11
radio input "true"
type input "110"
click at [392, 325] on span "Make Payment" at bounding box center [382, 328] width 87 height 14
